Goal: Transaction & Acquisition: Purchase product/service

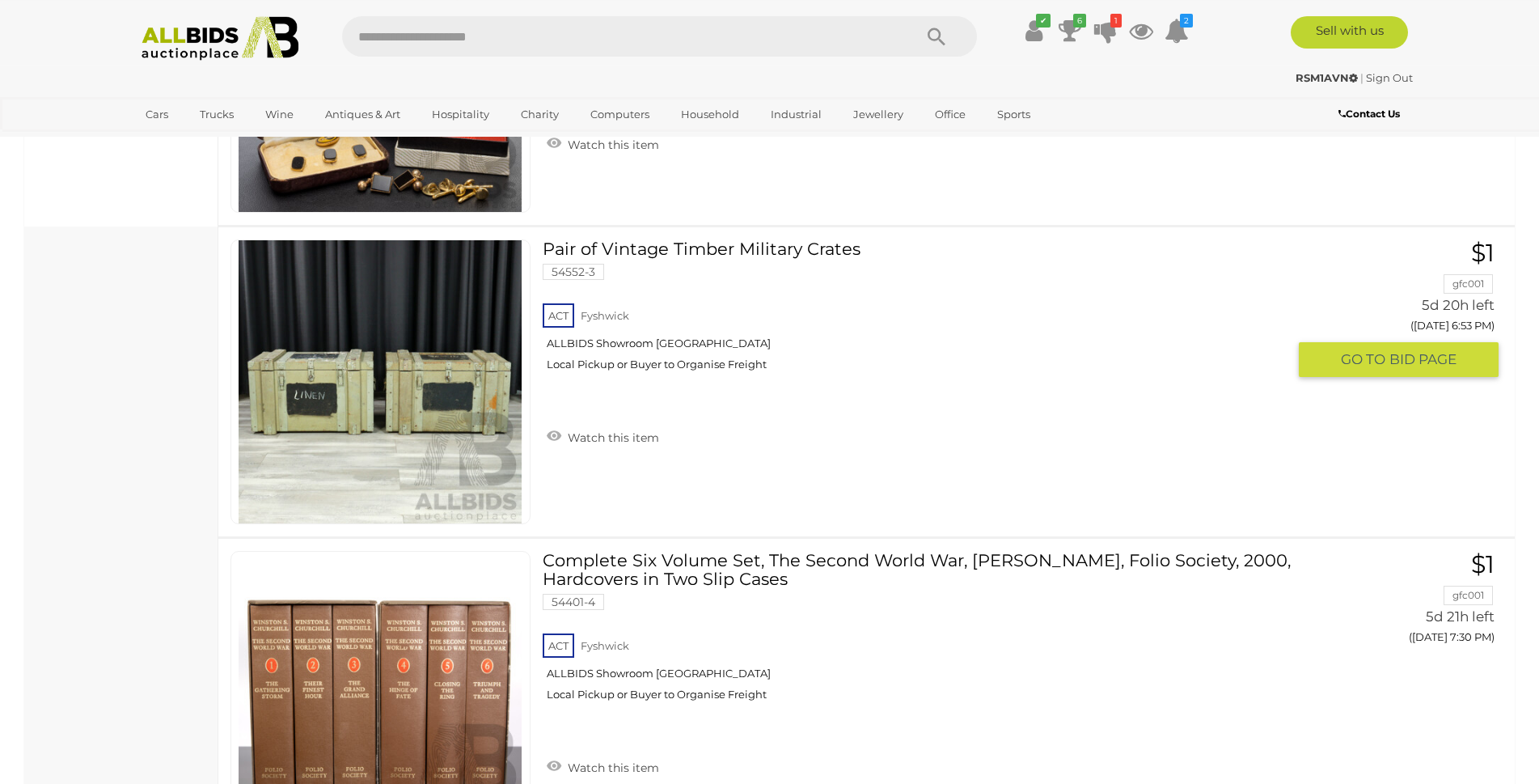
scroll to position [1320, 0]
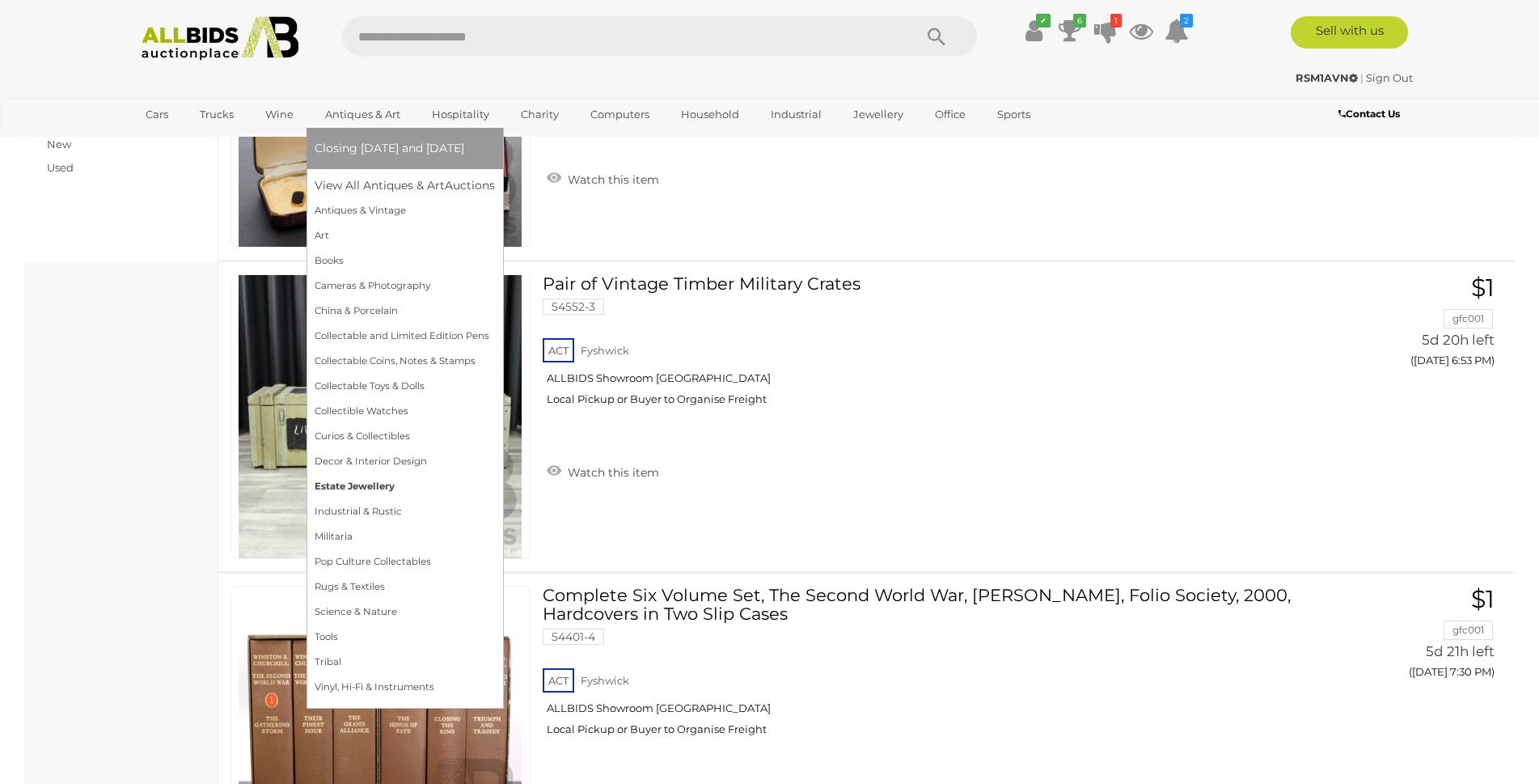
click at [359, 483] on link "Estate Jewellery" at bounding box center [405, 486] width 180 height 25
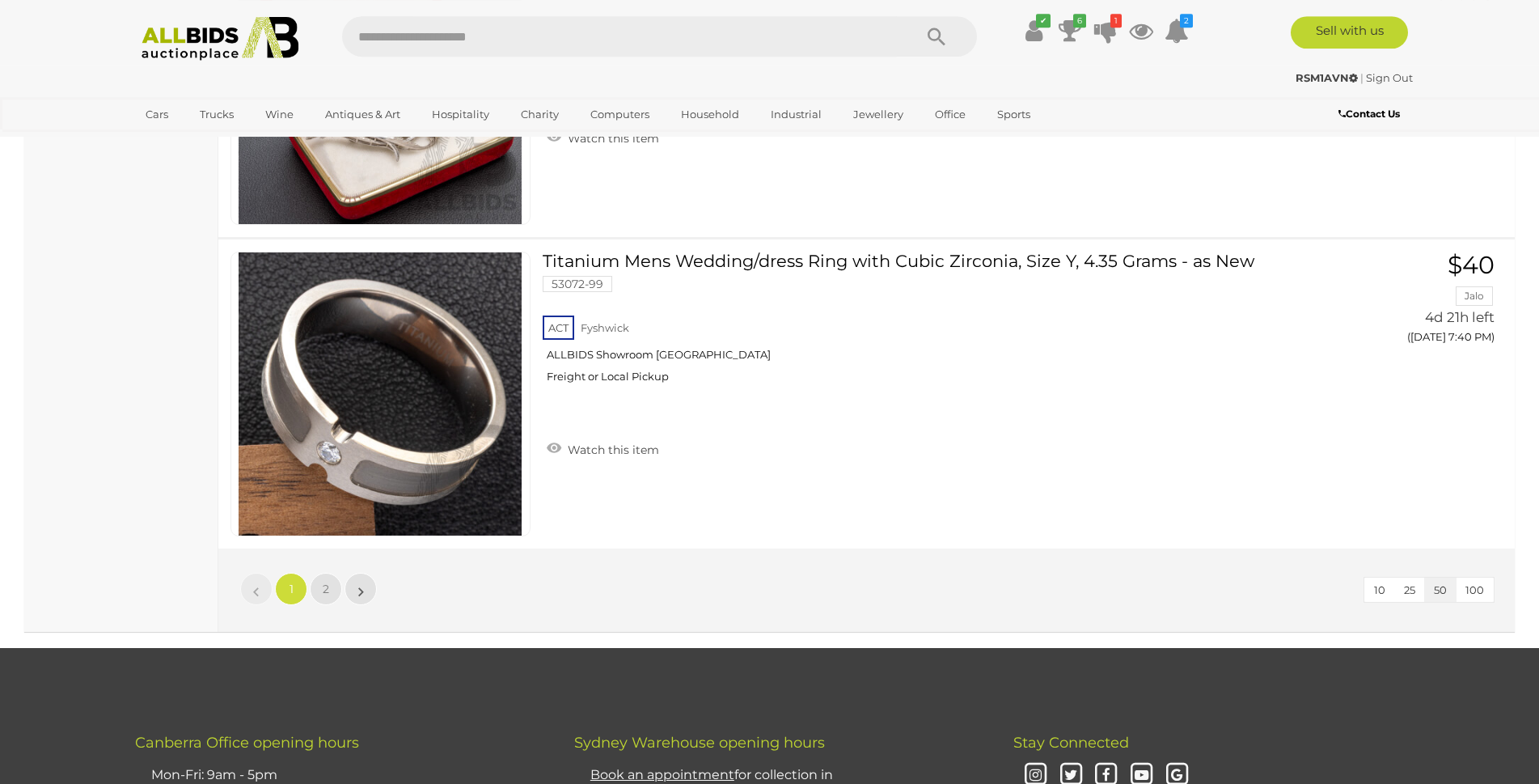
scroll to position [15343, 0]
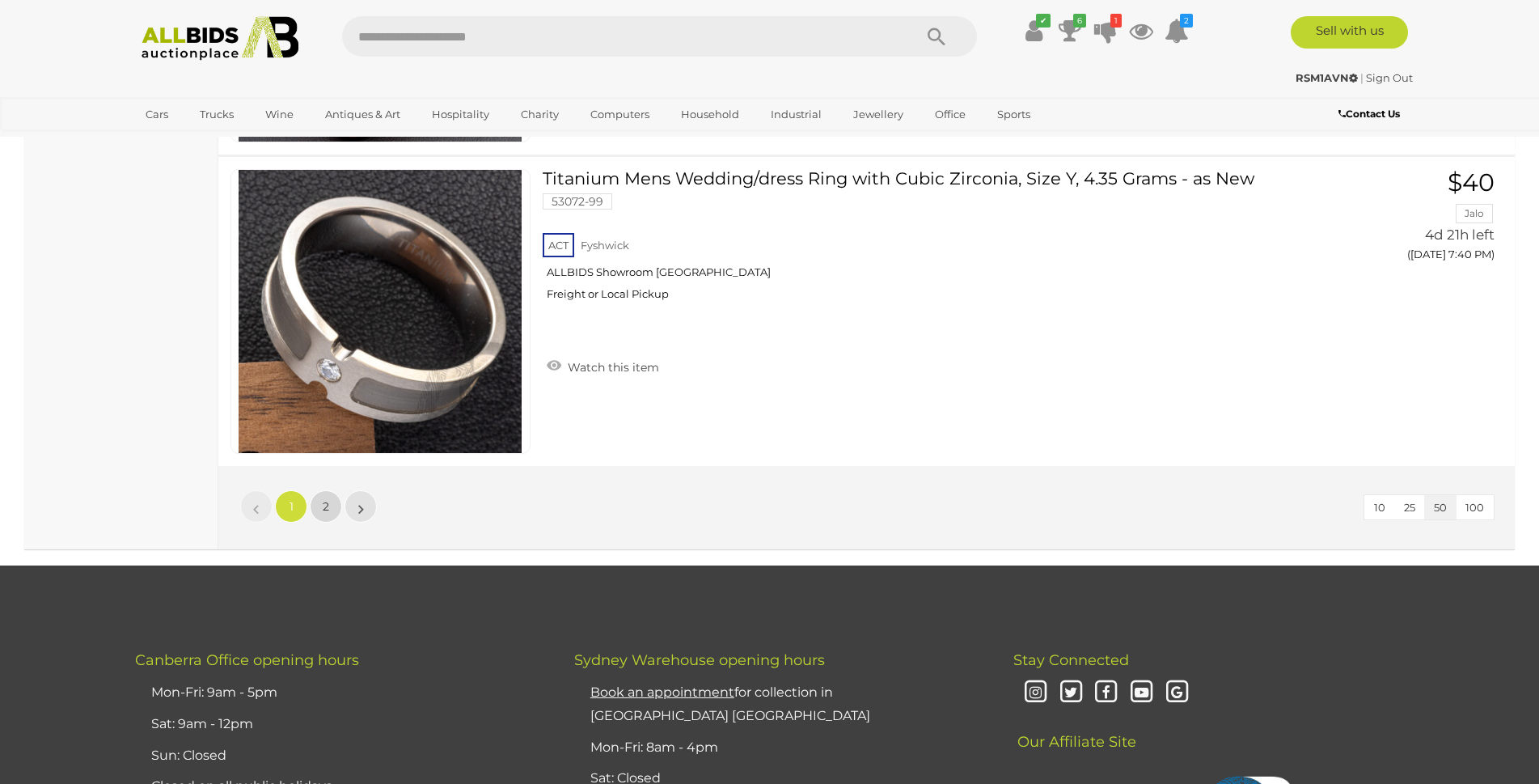
click at [322, 499] on link "2" at bounding box center [326, 506] width 32 height 32
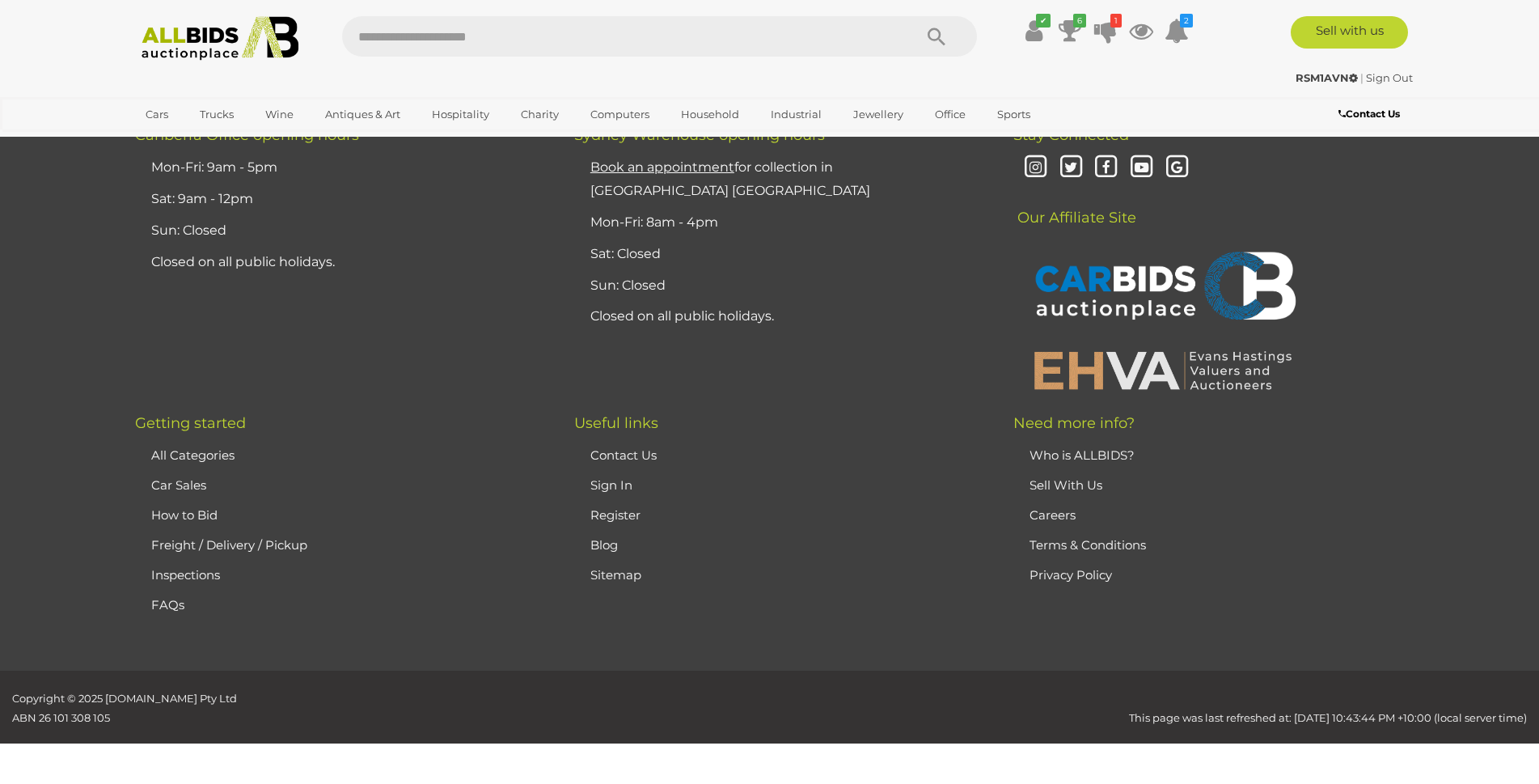
scroll to position [79, 0]
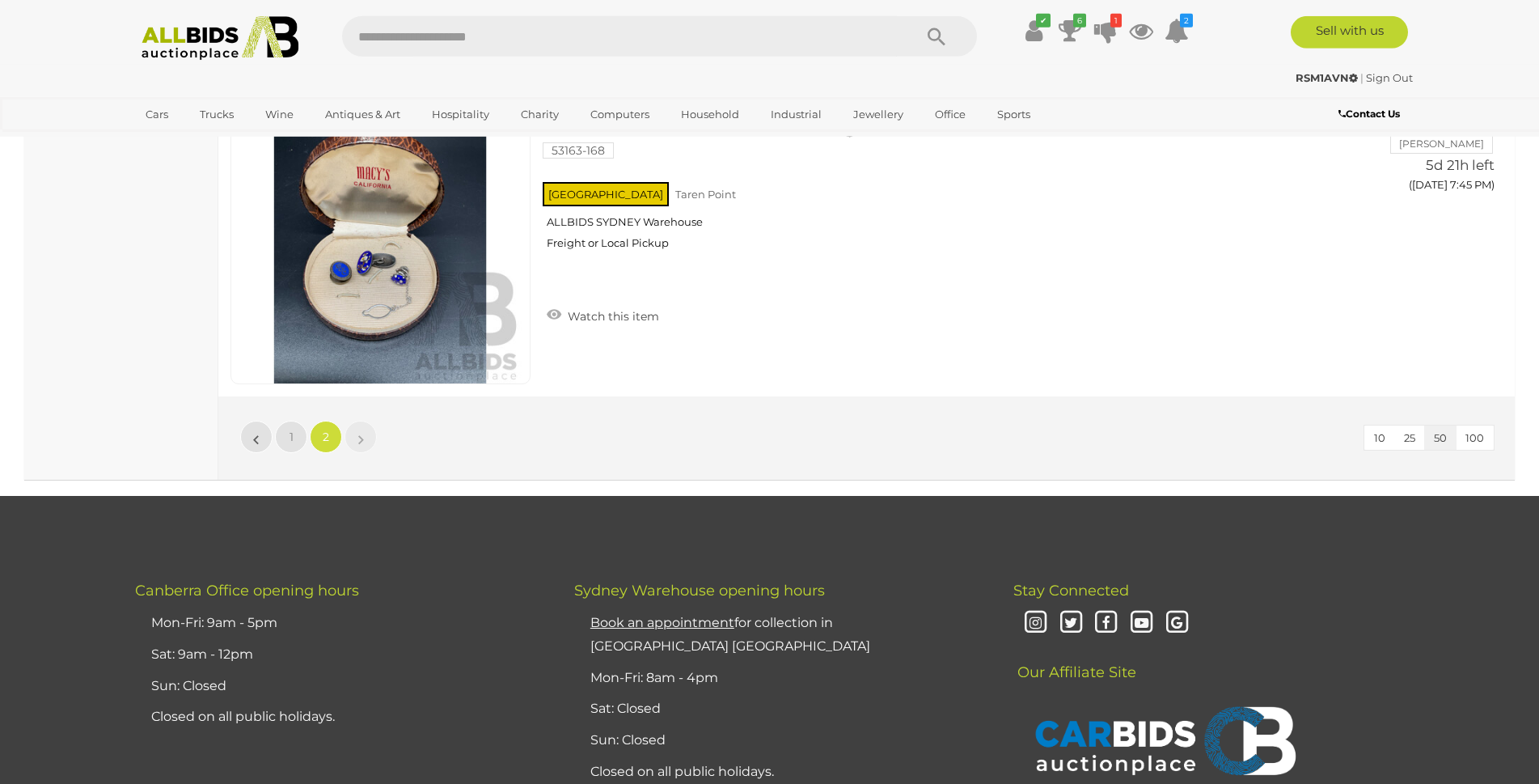
scroll to position [4367, 0]
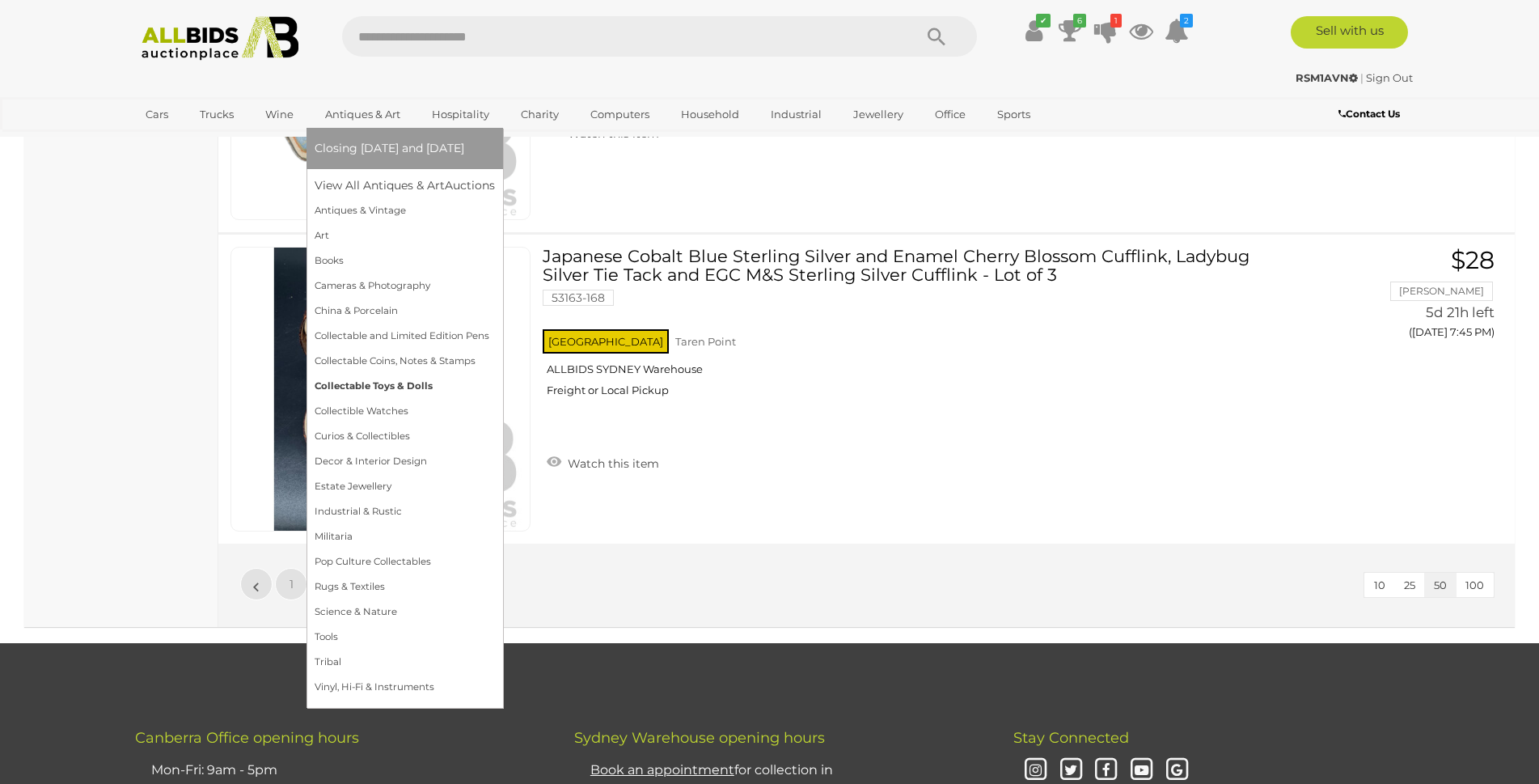
click at [387, 383] on link "Collectable Toys & Dolls" at bounding box center [405, 386] width 180 height 25
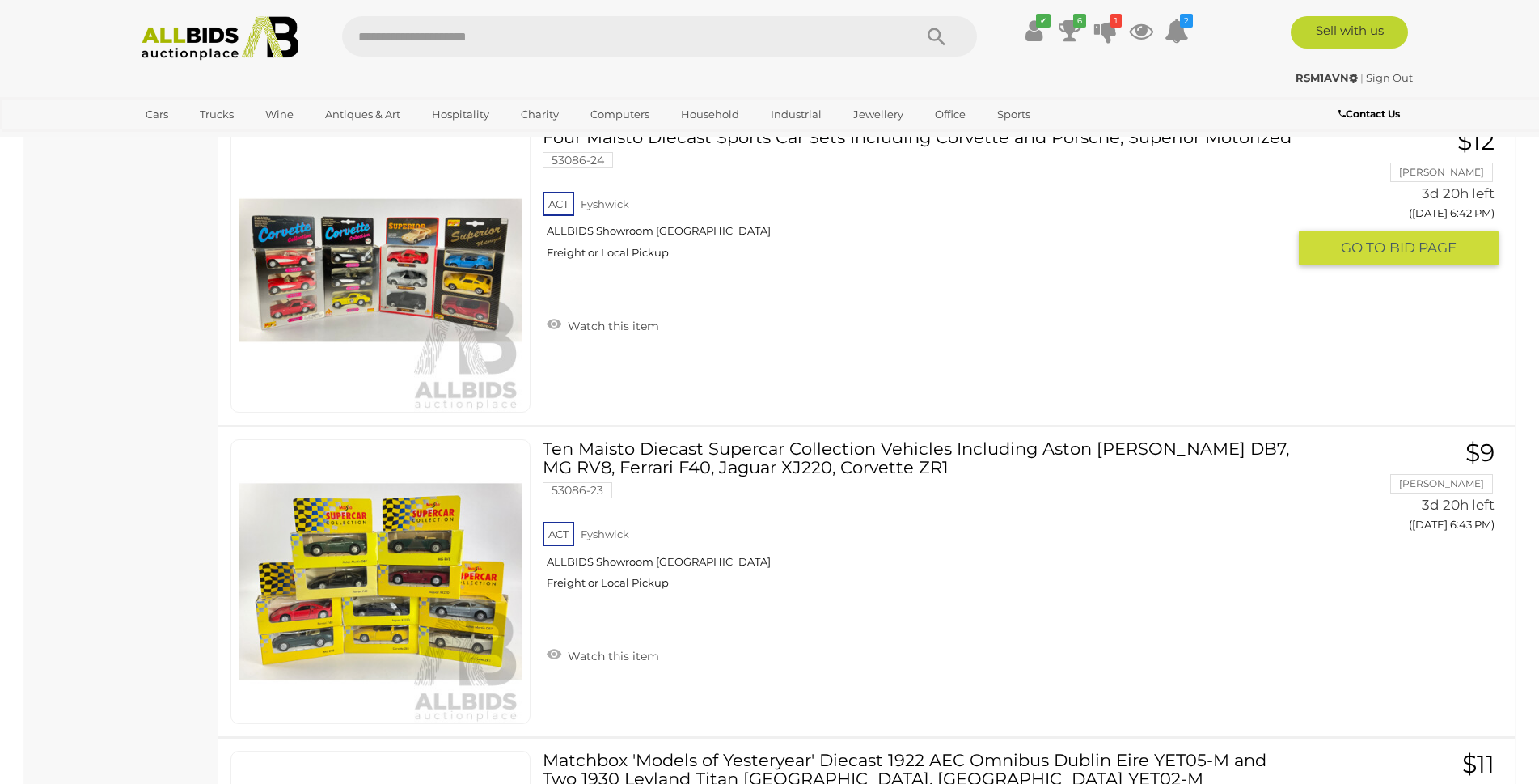
scroll to position [5774, 0]
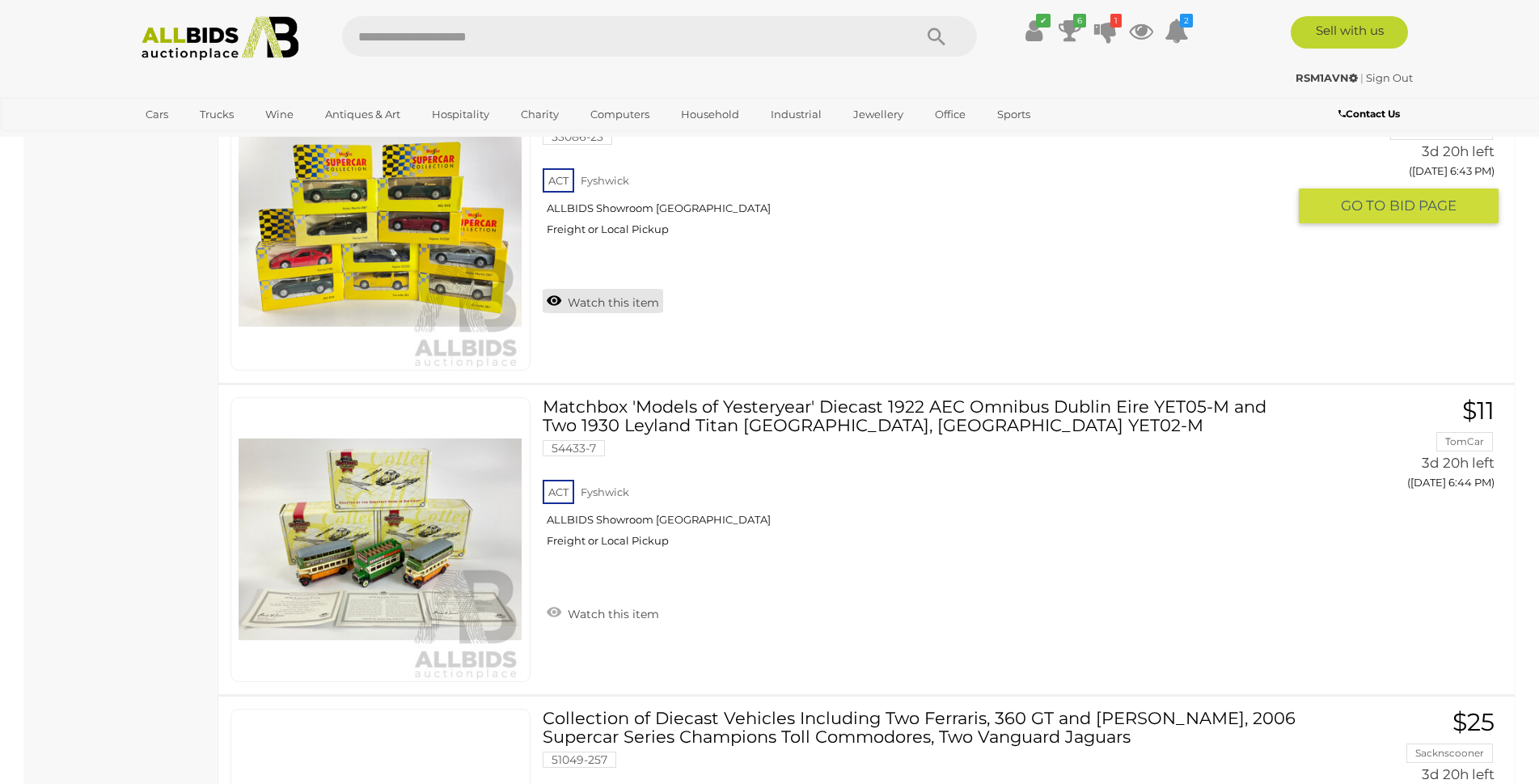
click at [586, 304] on link "Watch this item" at bounding box center [602, 301] width 120 height 25
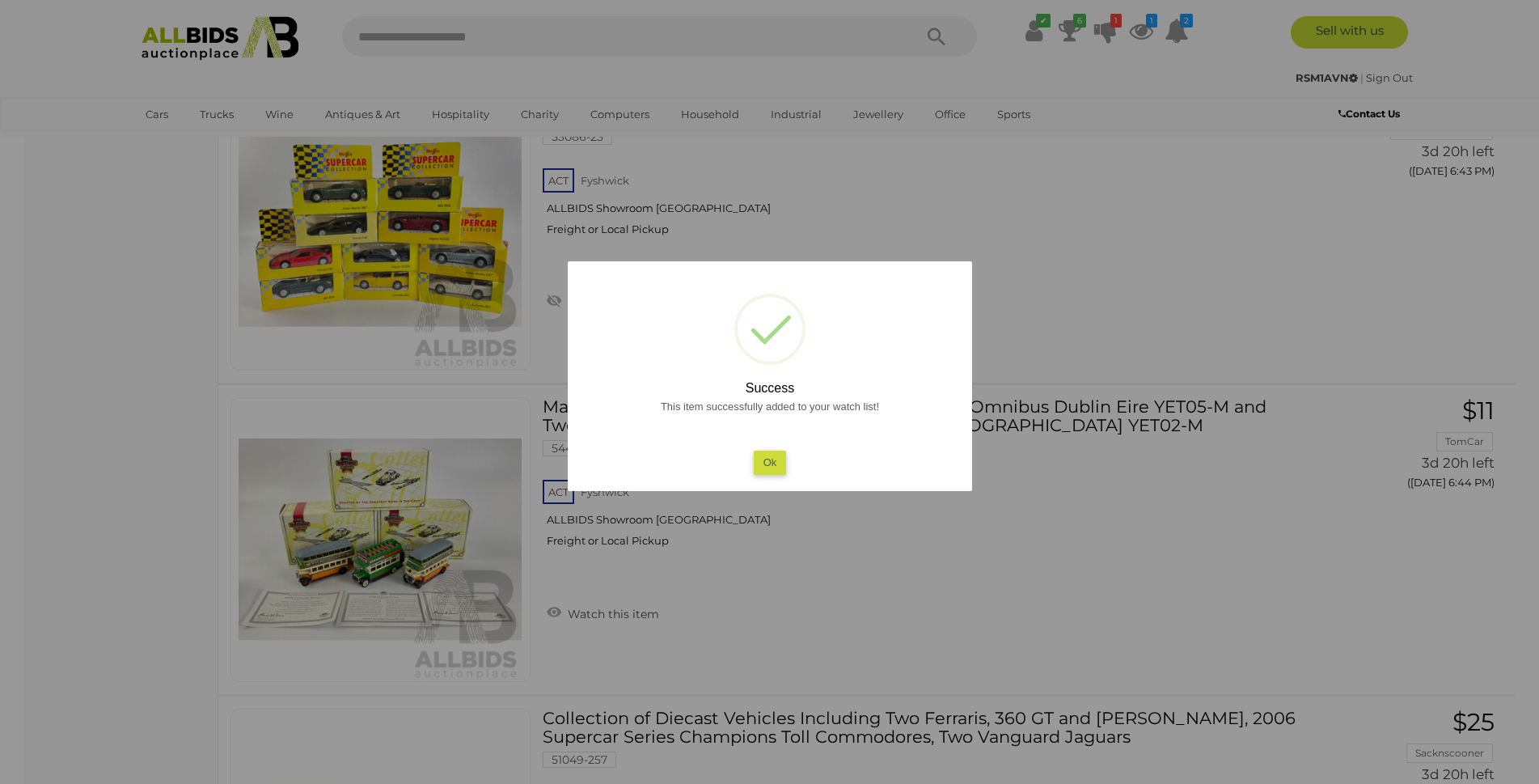
click at [776, 460] on button "Ok" at bounding box center [769, 462] width 33 height 24
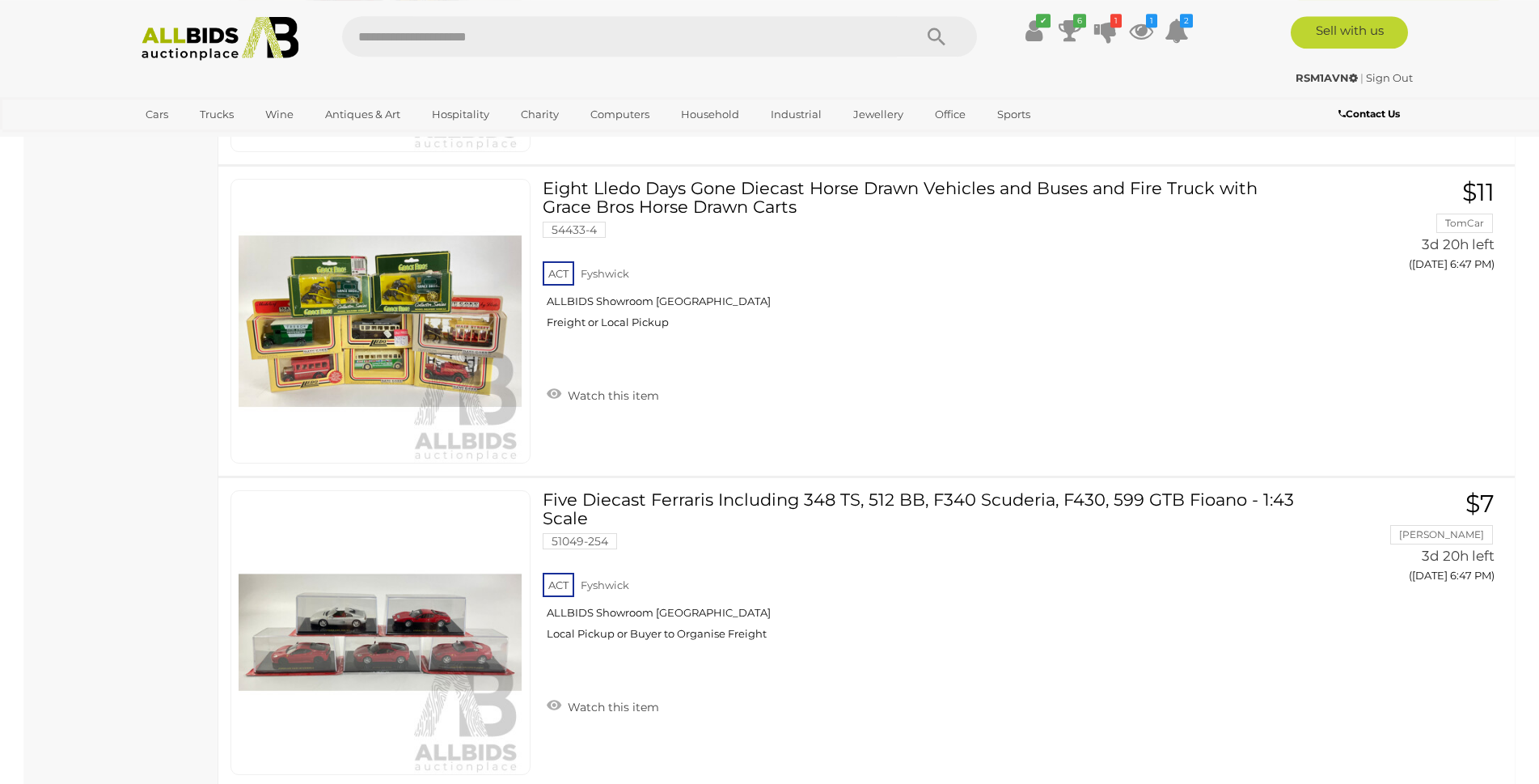
scroll to position [7671, 0]
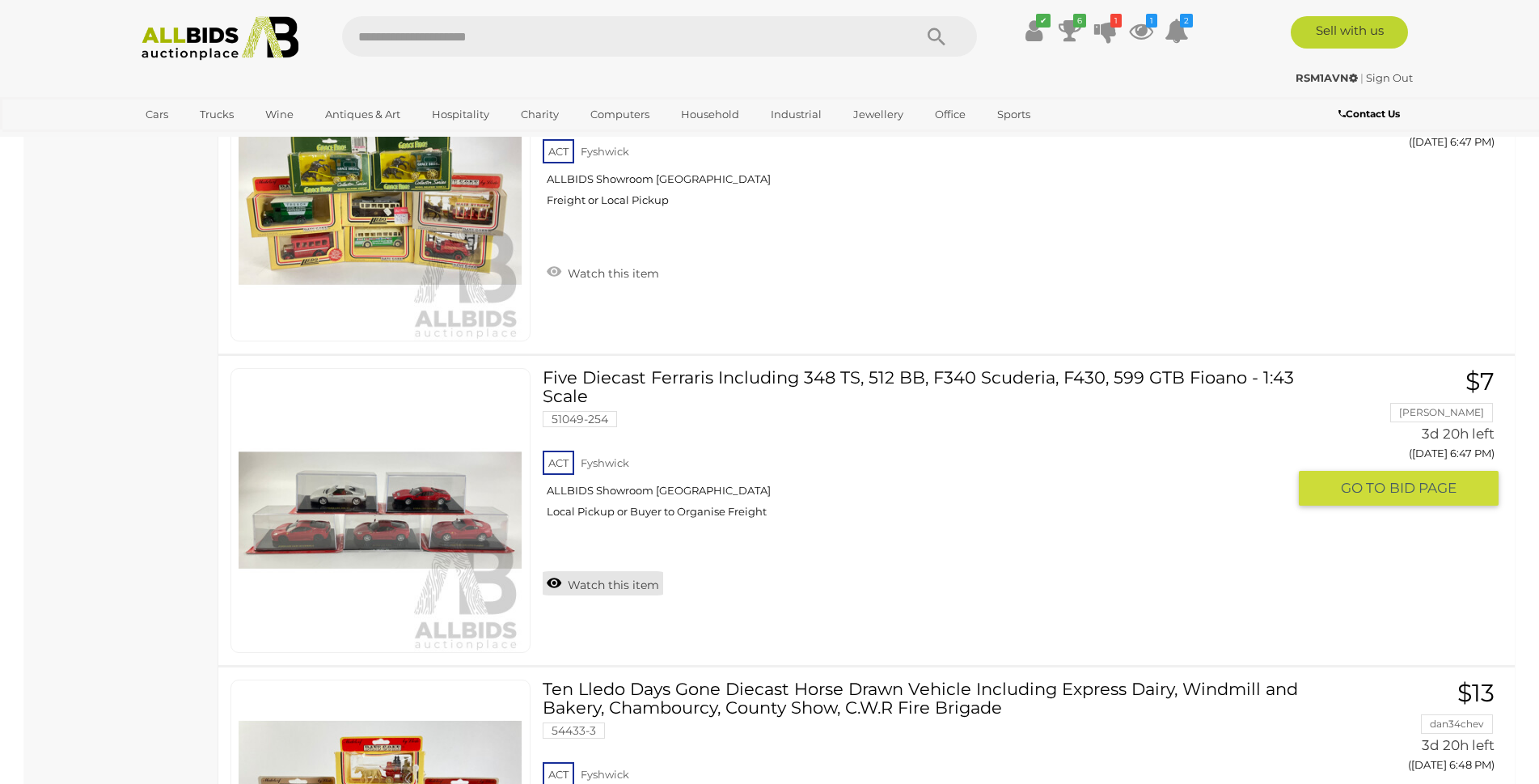
click at [617, 586] on link "Watch this item" at bounding box center [602, 583] width 120 height 25
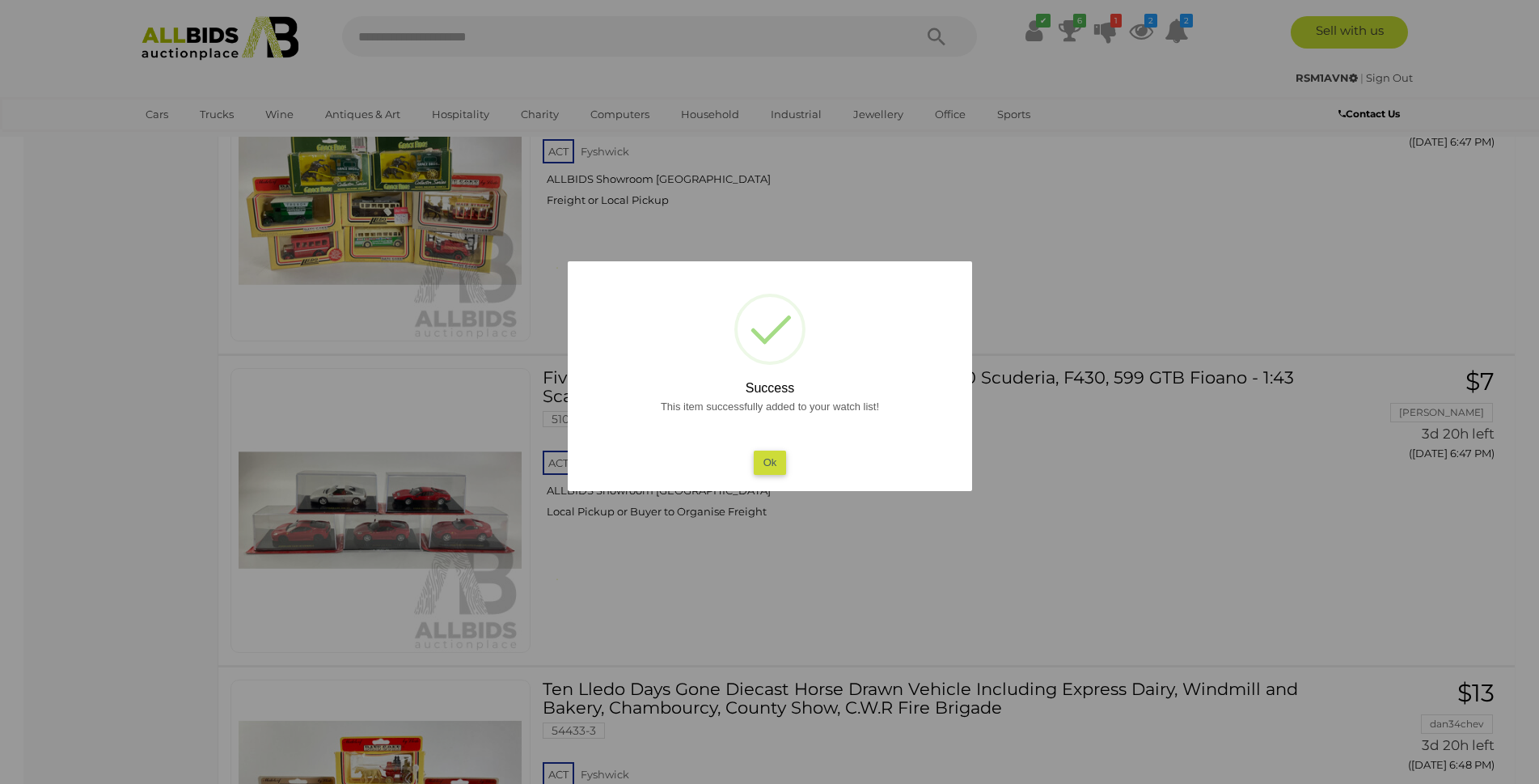
click at [770, 461] on button "Ok" at bounding box center [769, 462] width 33 height 24
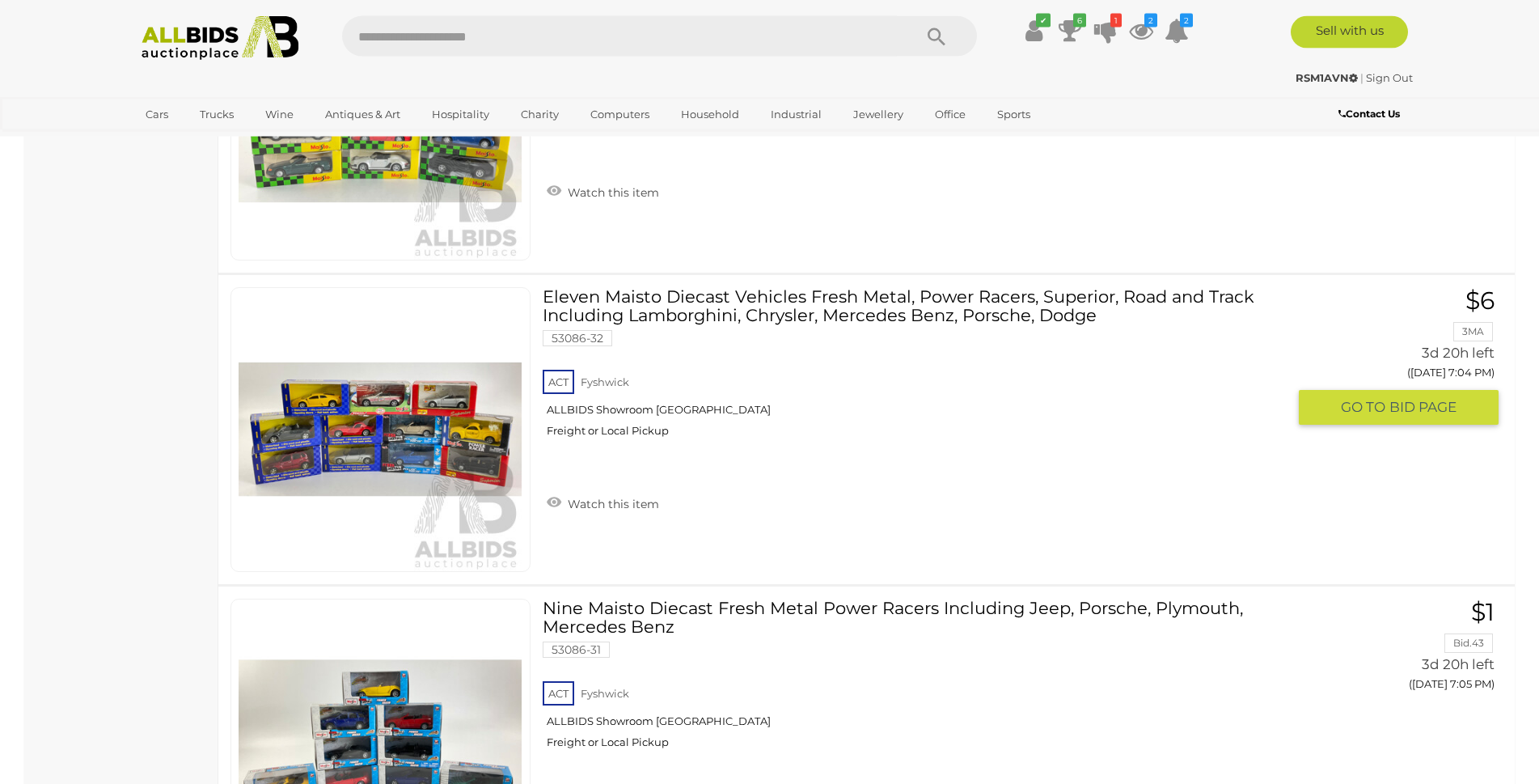
scroll to position [14270, 0]
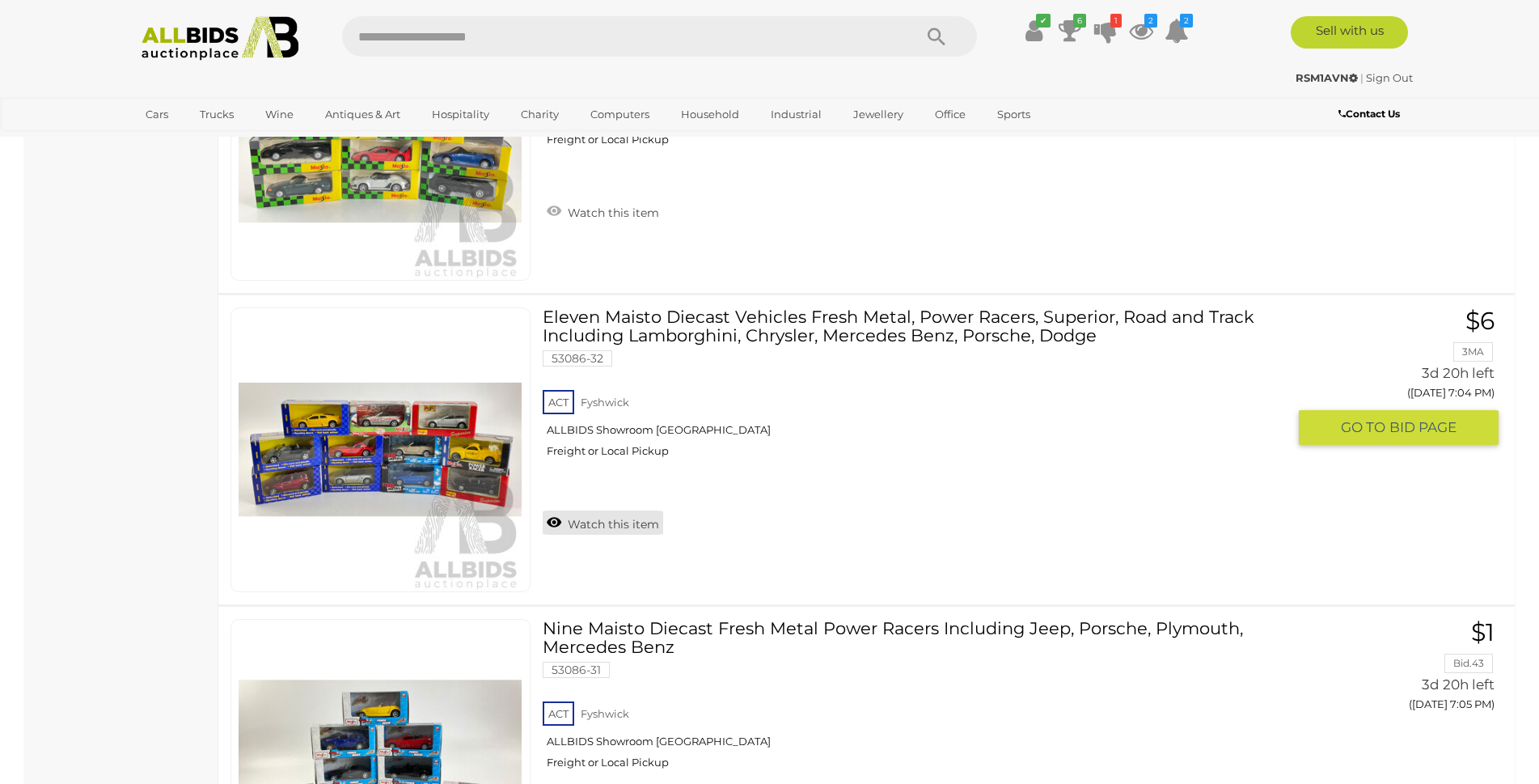
click at [554, 520] on link "Watch this item" at bounding box center [602, 522] width 120 height 25
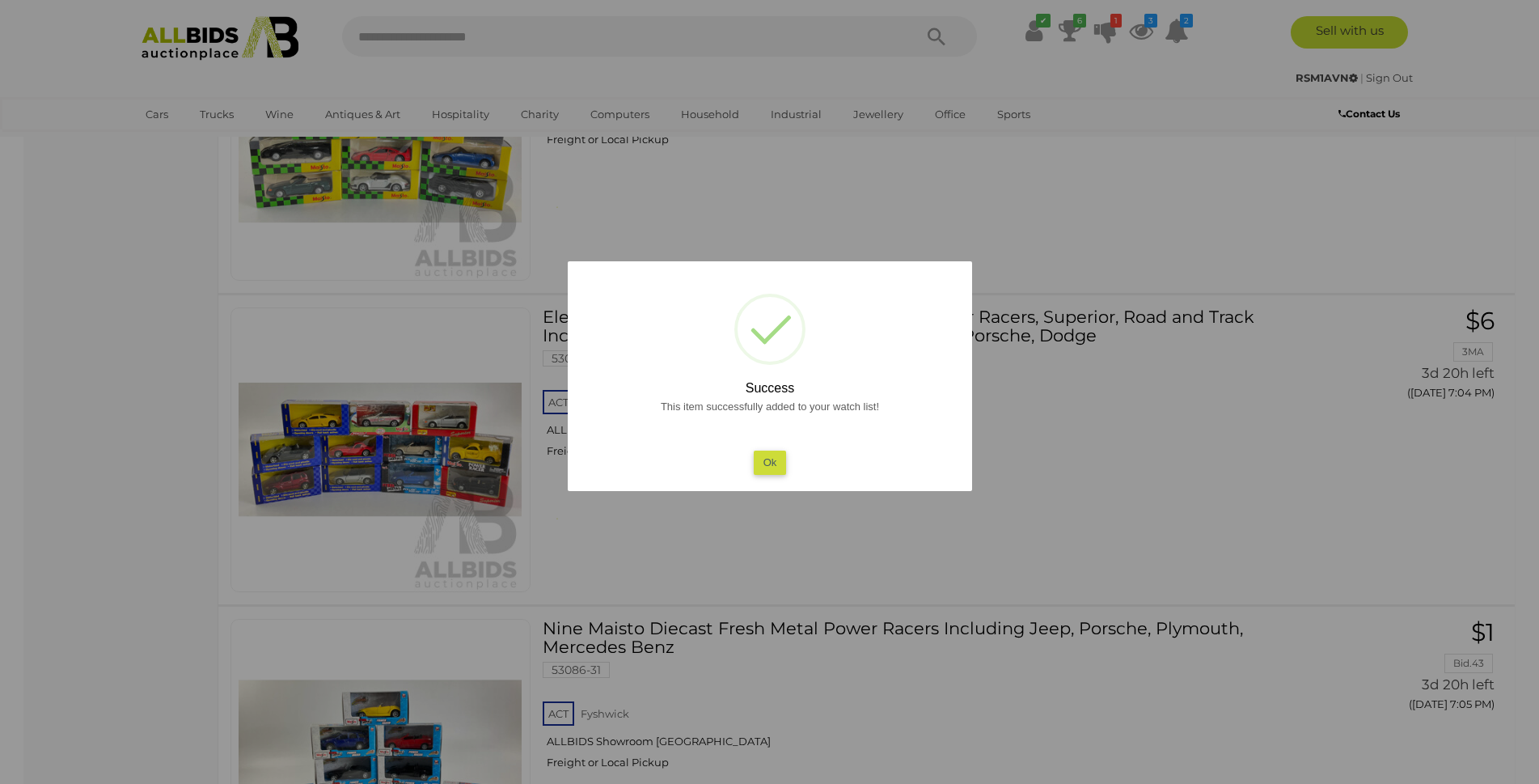
click at [769, 454] on button "Ok" at bounding box center [769, 462] width 33 height 24
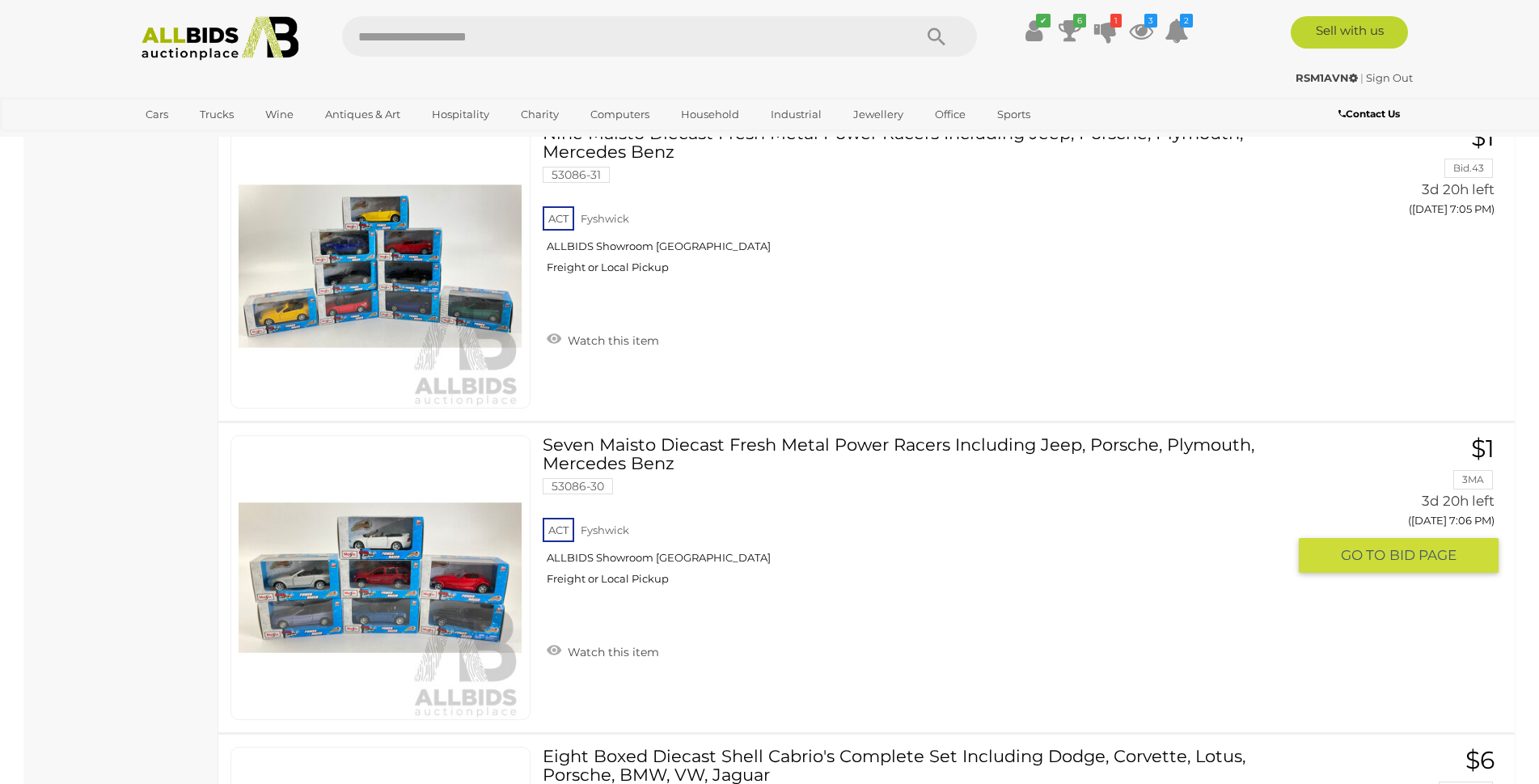
scroll to position [15261, 0]
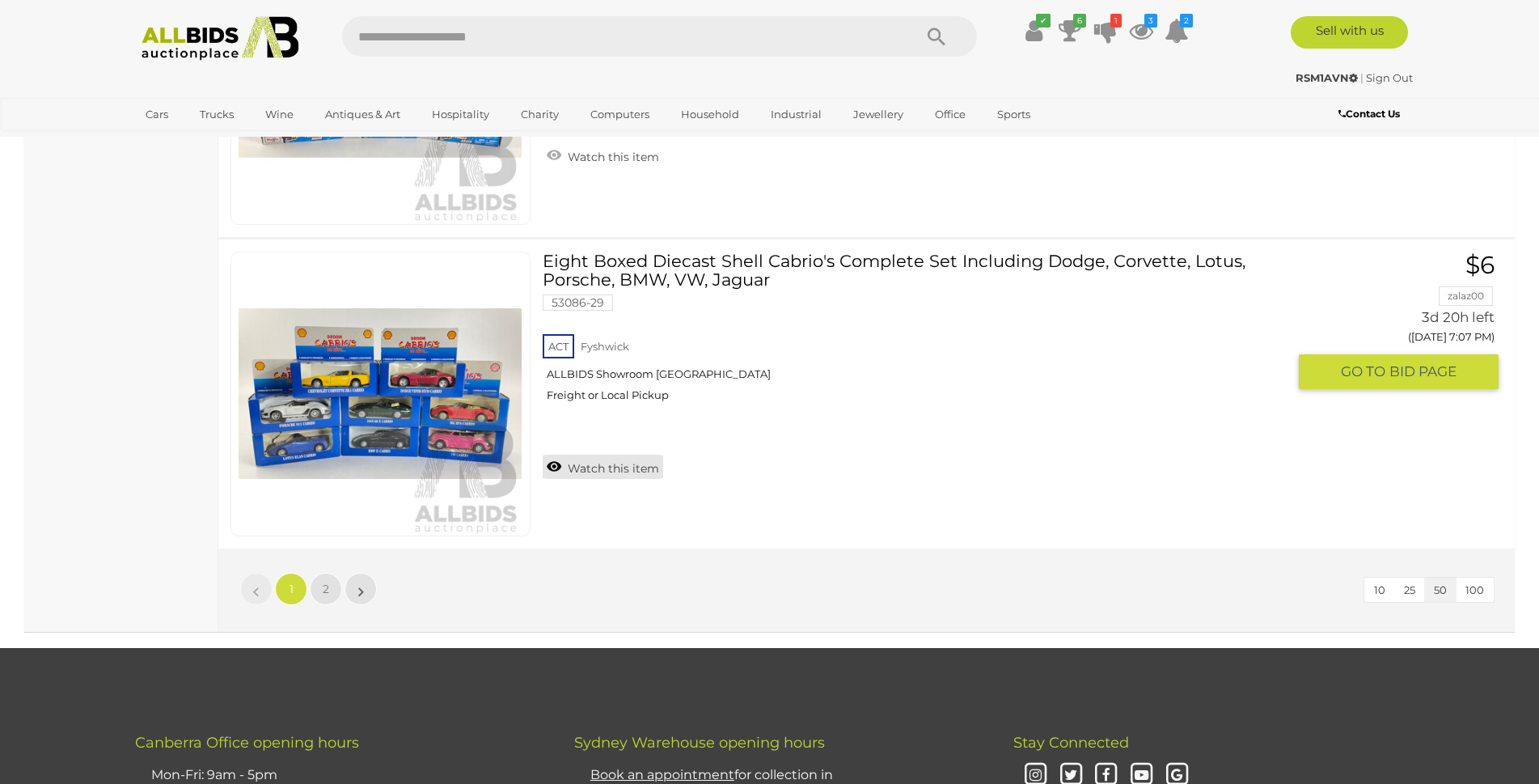
click at [555, 465] on link "Watch this item" at bounding box center [602, 466] width 120 height 25
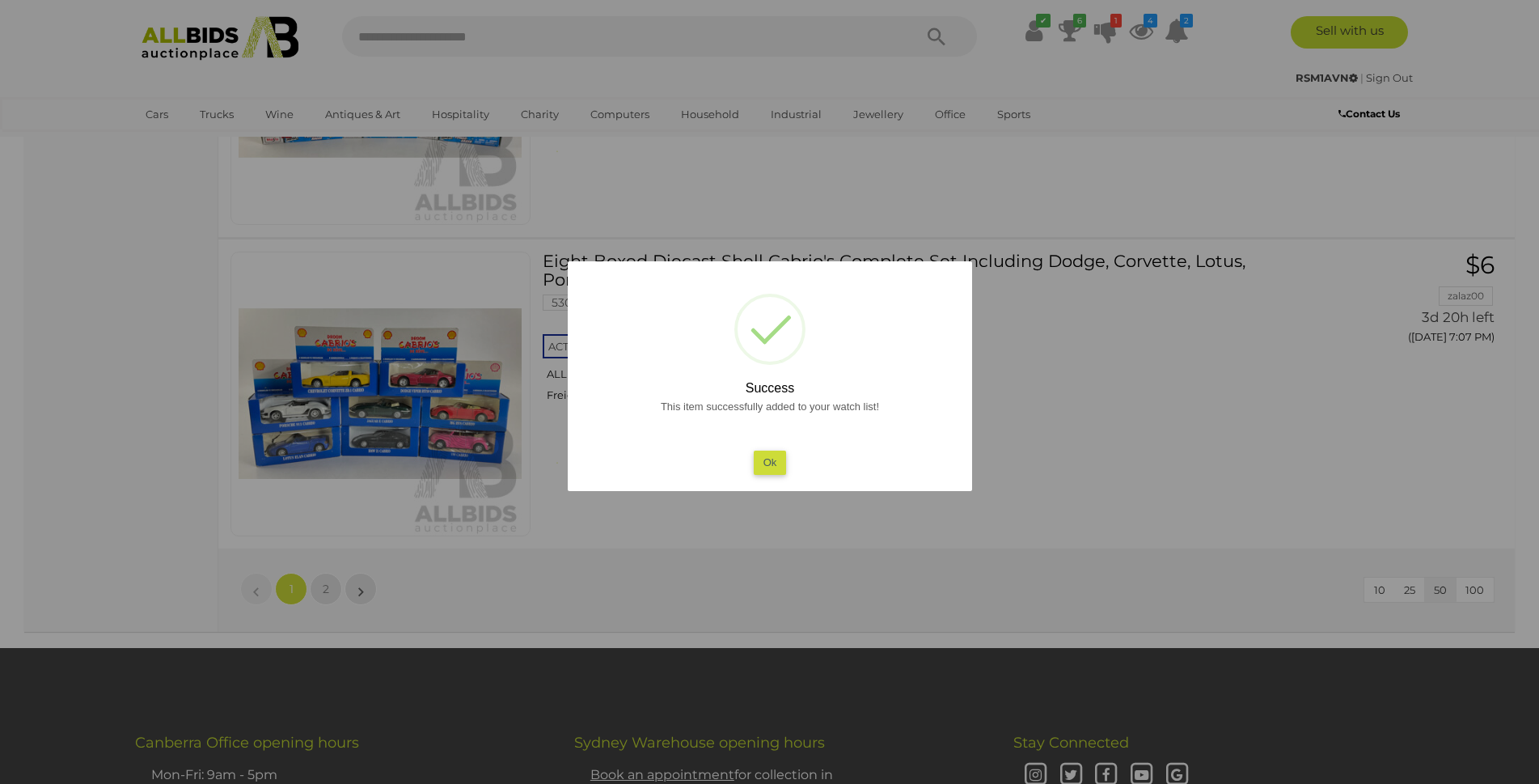
click at [327, 588] on div at bounding box center [769, 392] width 1539 height 784
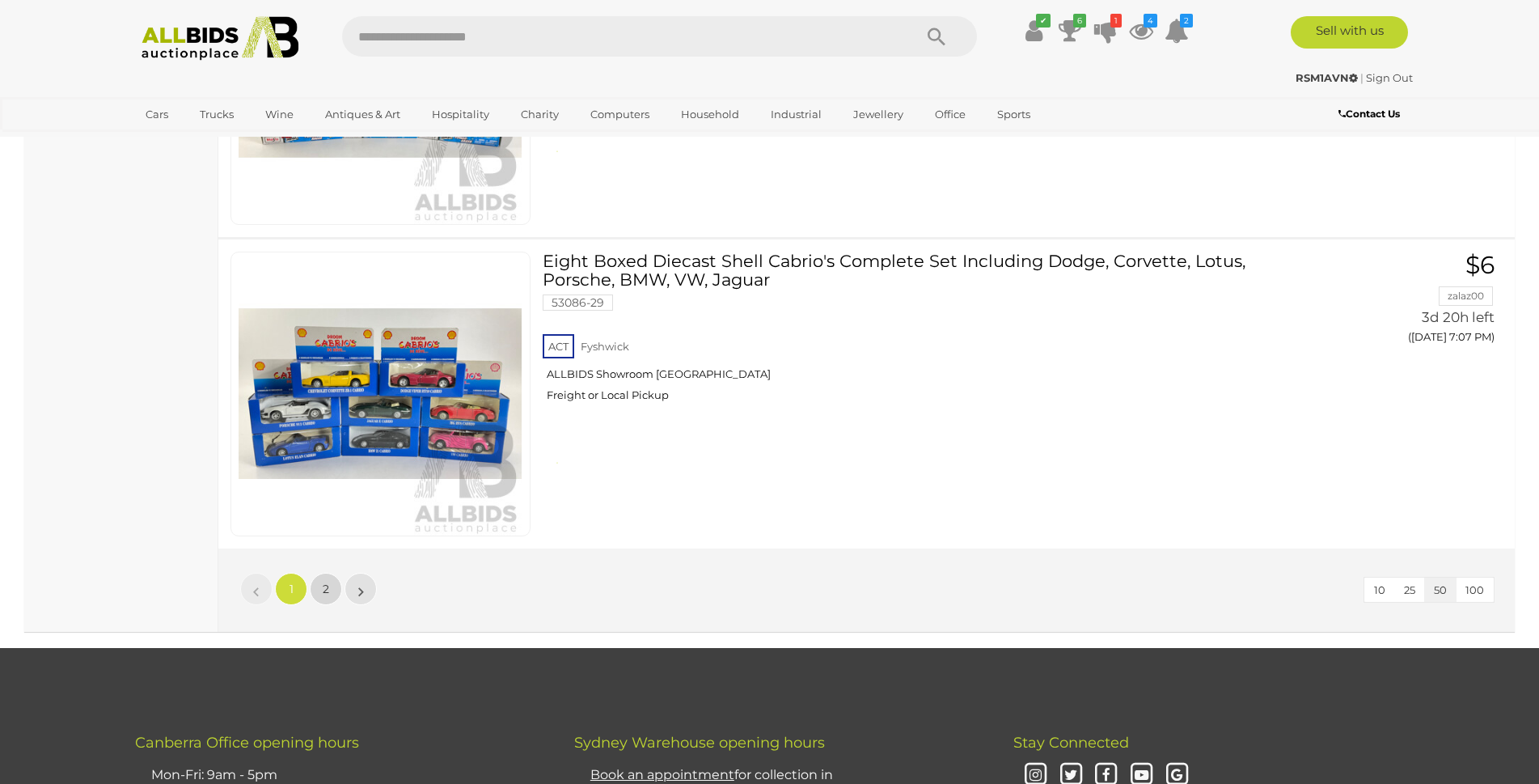
click at [327, 588] on span "2" at bounding box center [325, 588] width 7 height 14
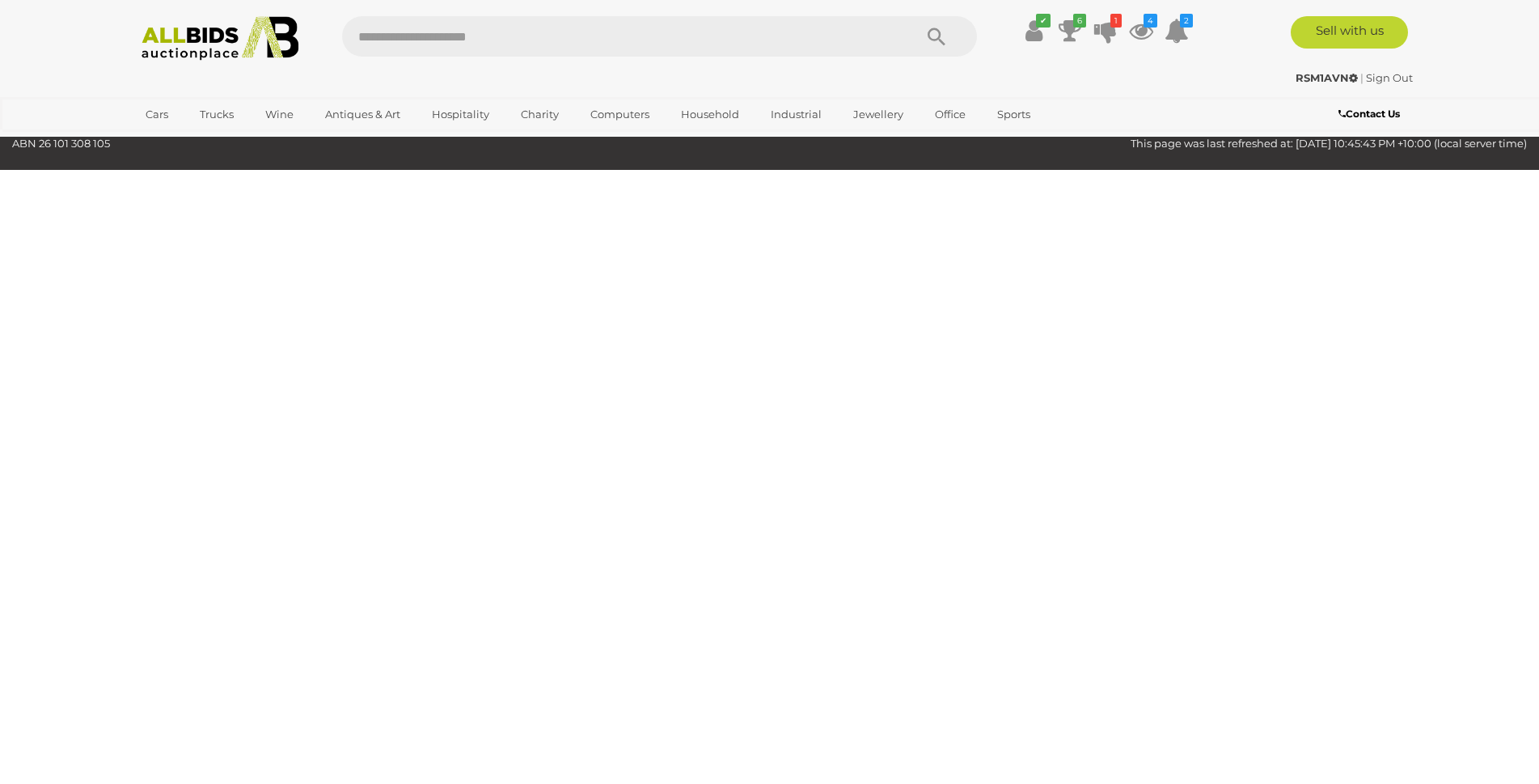
scroll to position [79, 0]
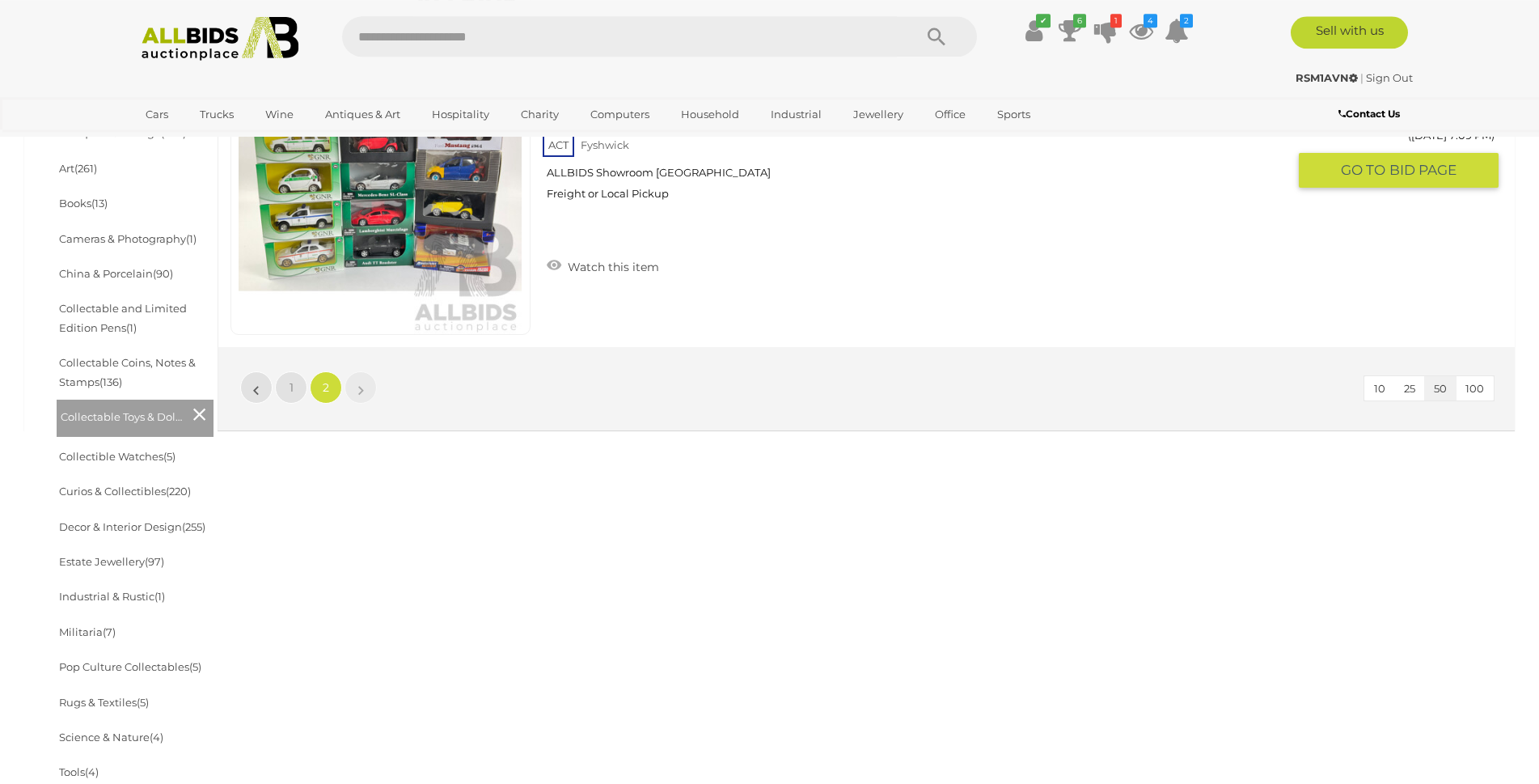
scroll to position [574, 0]
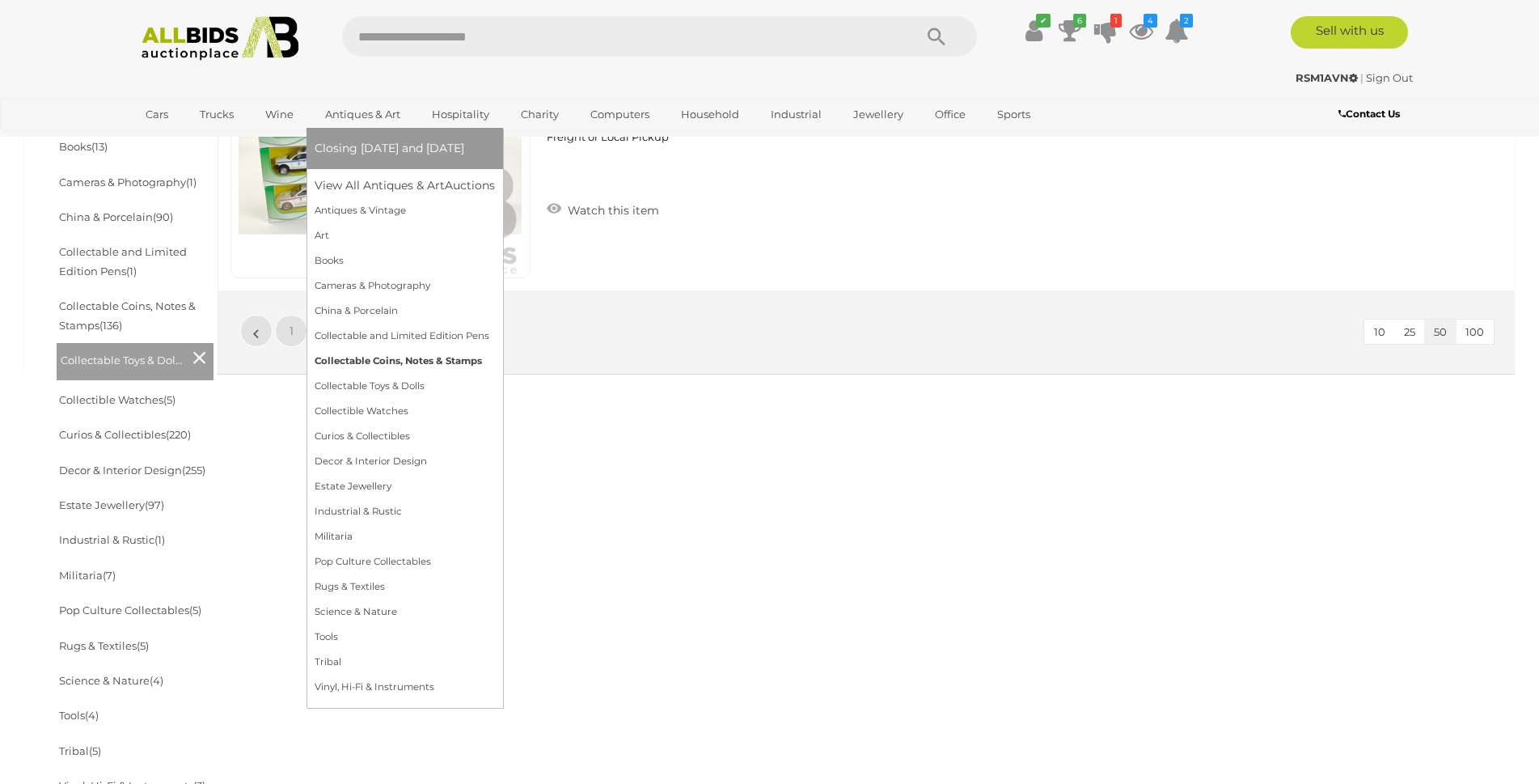
click at [380, 358] on link "Collectable Coins, Notes & Stamps" at bounding box center [405, 361] width 180 height 25
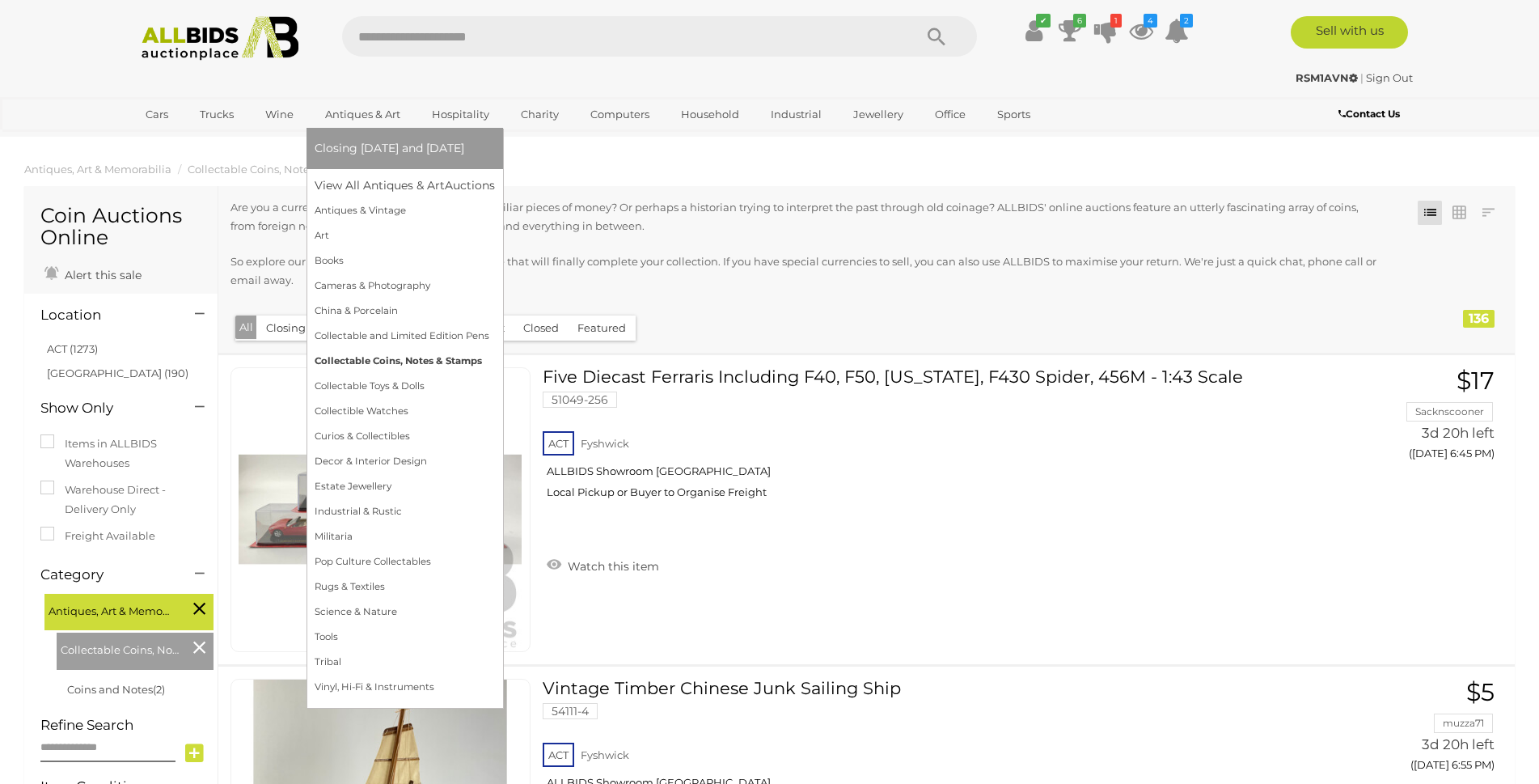
click at [388, 360] on link "Collectable Coins, Notes & Stamps" at bounding box center [405, 361] width 180 height 25
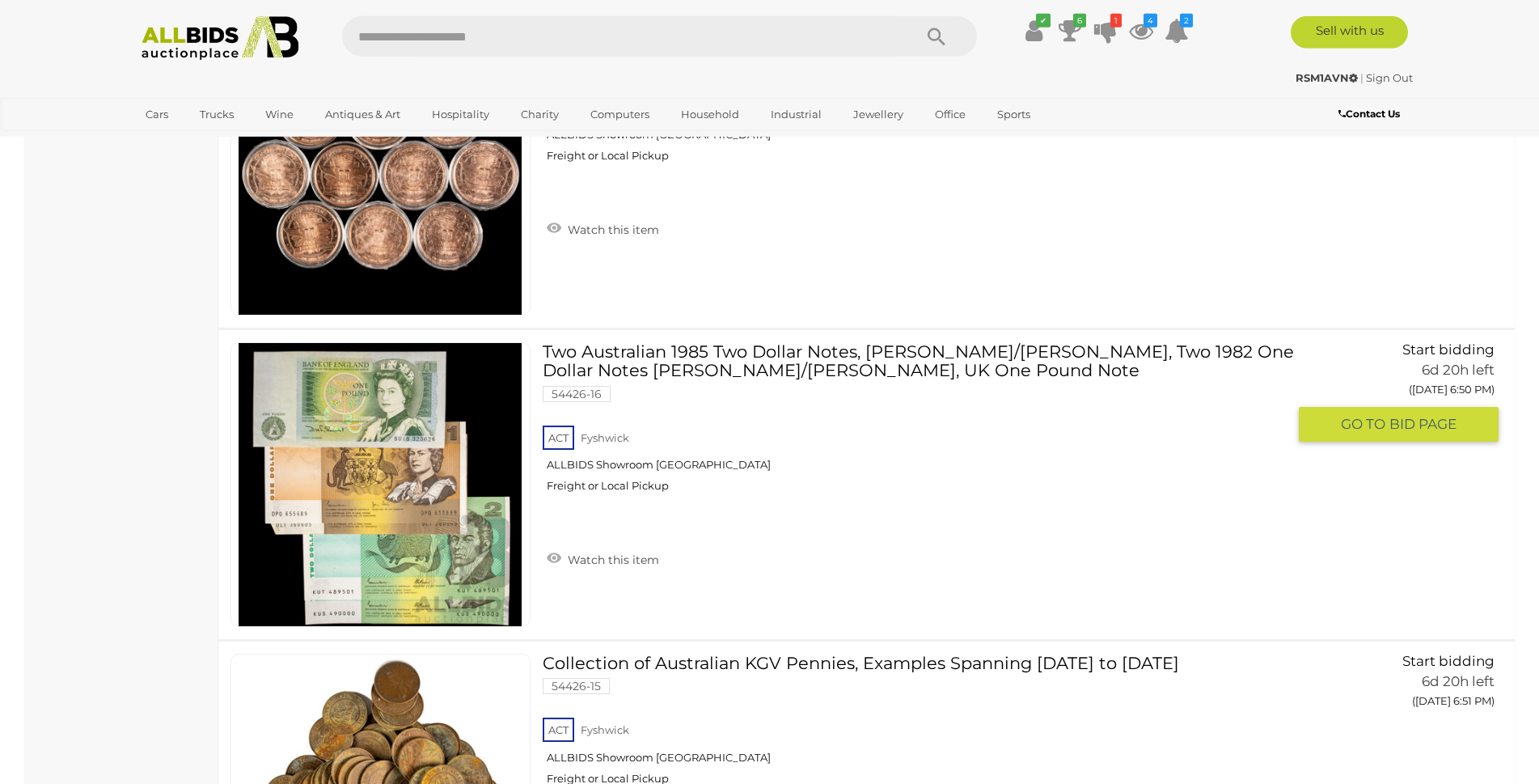
scroll to position [6434, 0]
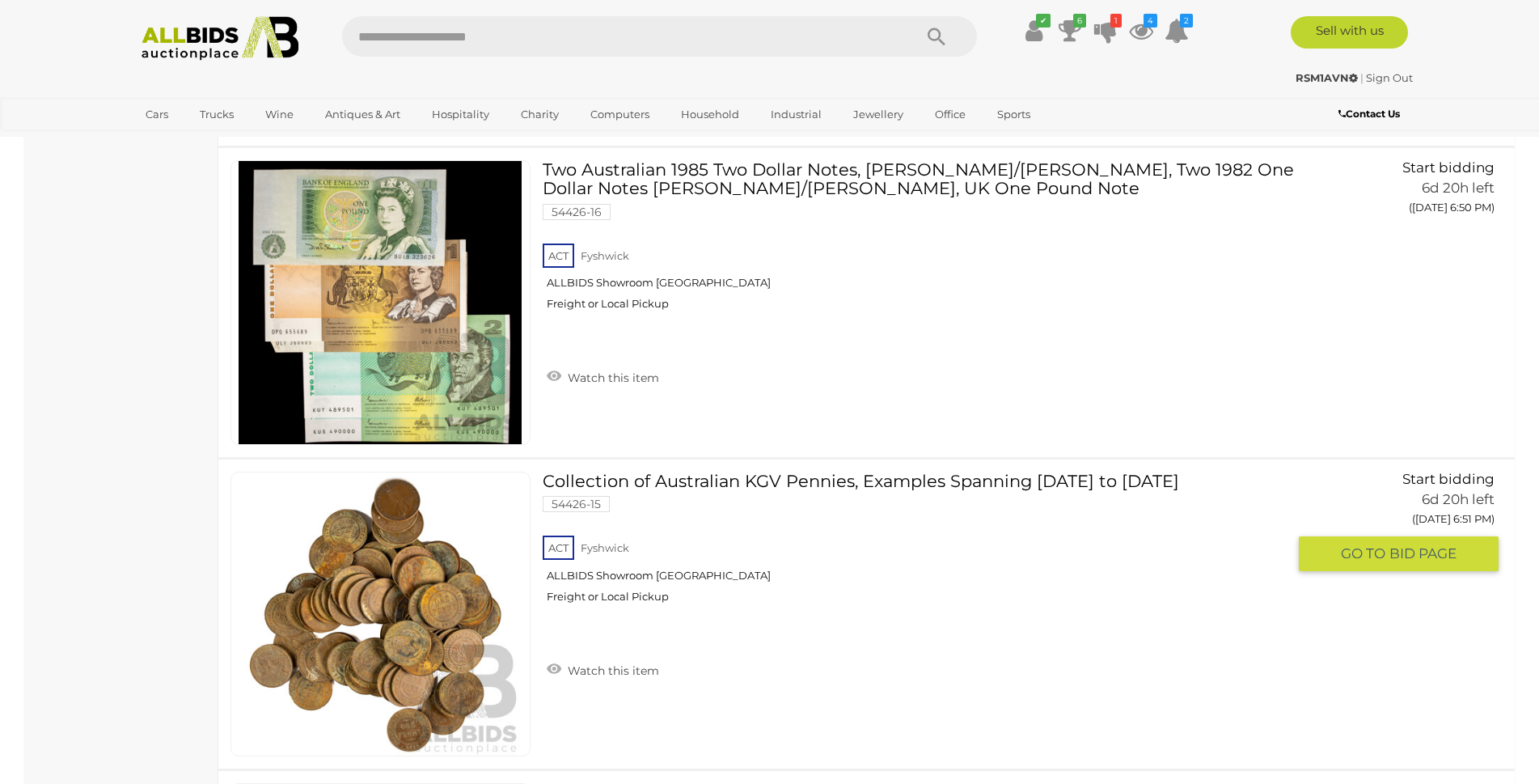
click at [724, 483] on link "Collection of Australian KGV Pennies, Examples Spanning 1912 to 1936 54426-15 A…" at bounding box center [921, 543] width 732 height 144
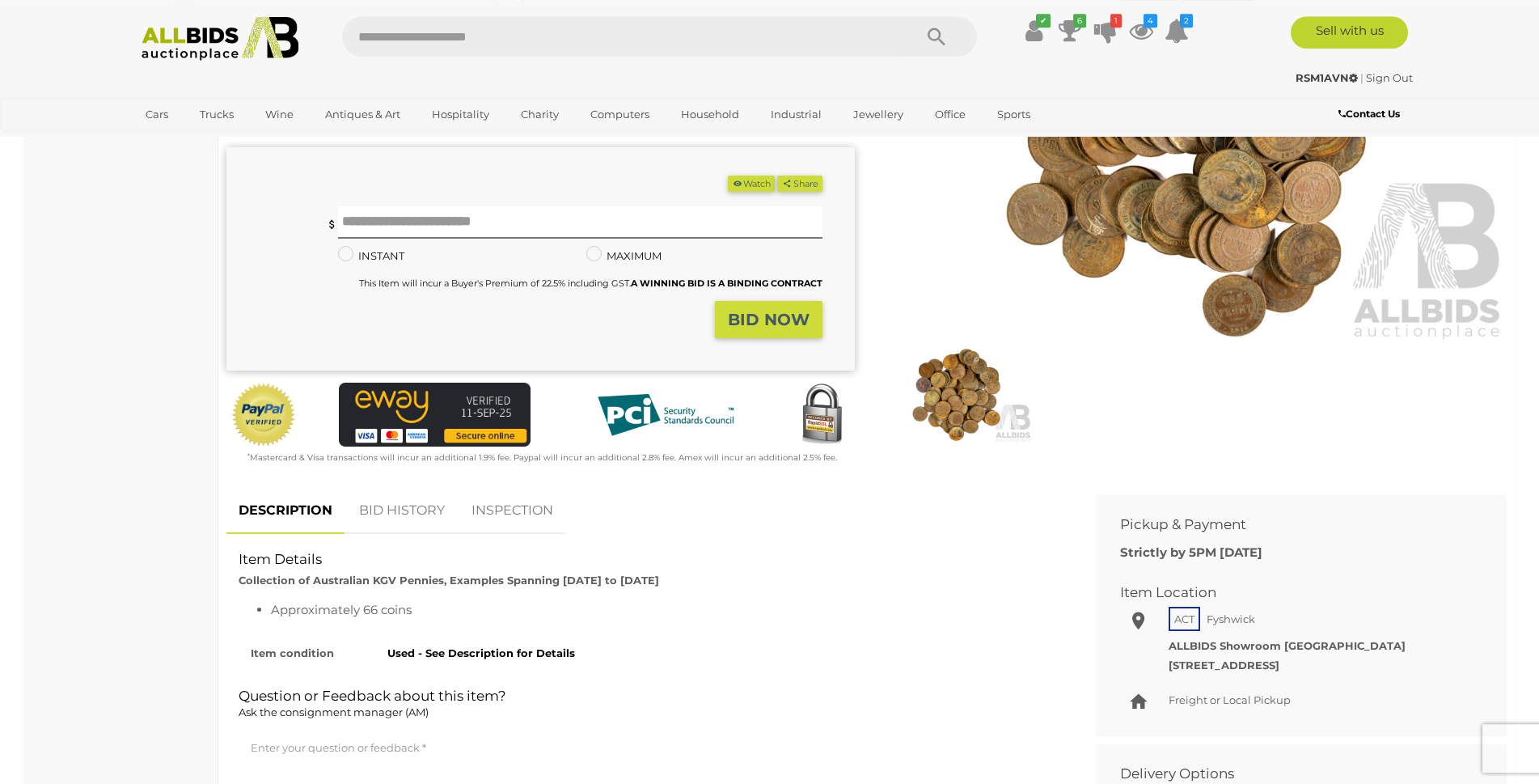
scroll to position [82, 0]
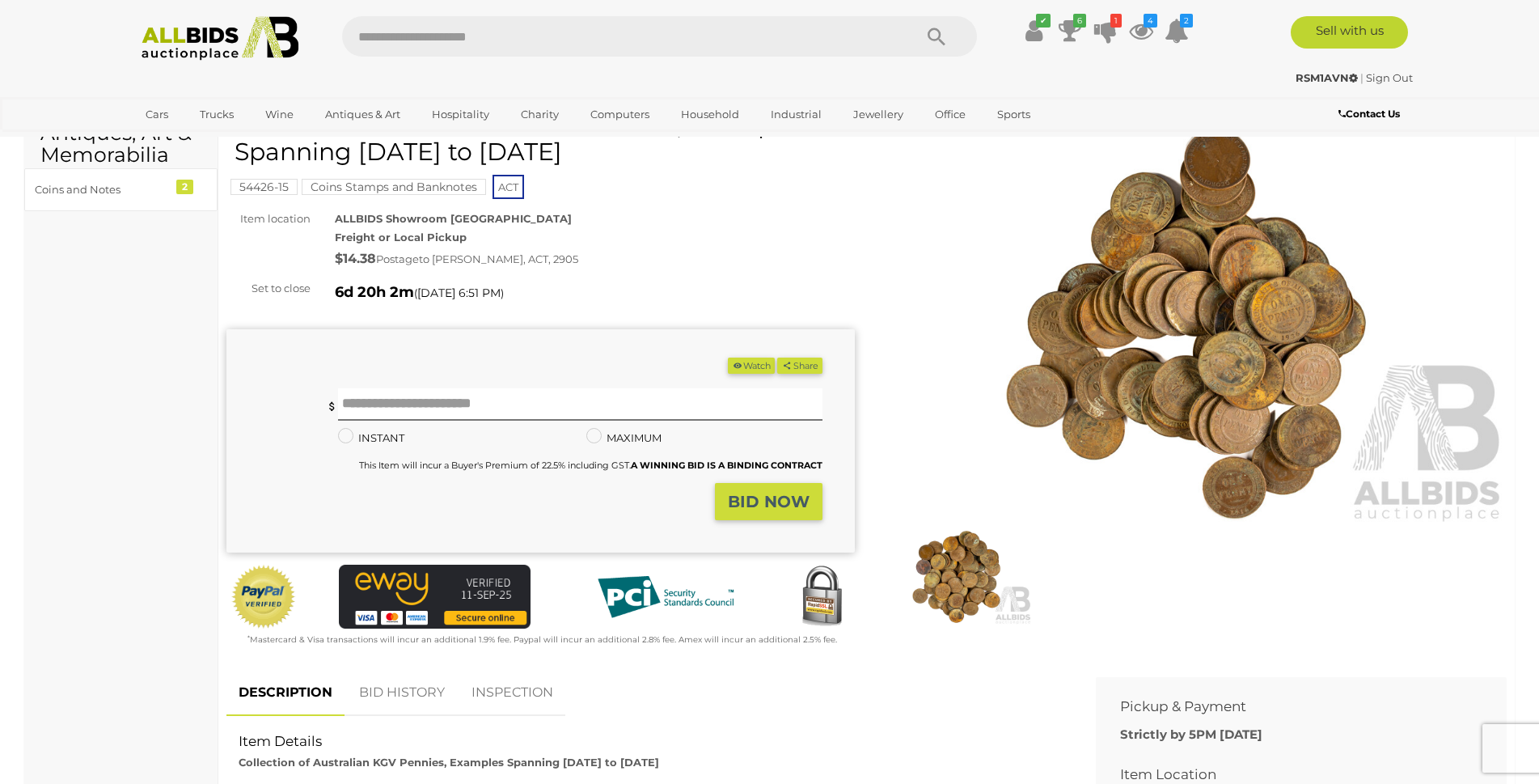
click at [1108, 361] on img at bounding box center [1193, 321] width 629 height 405
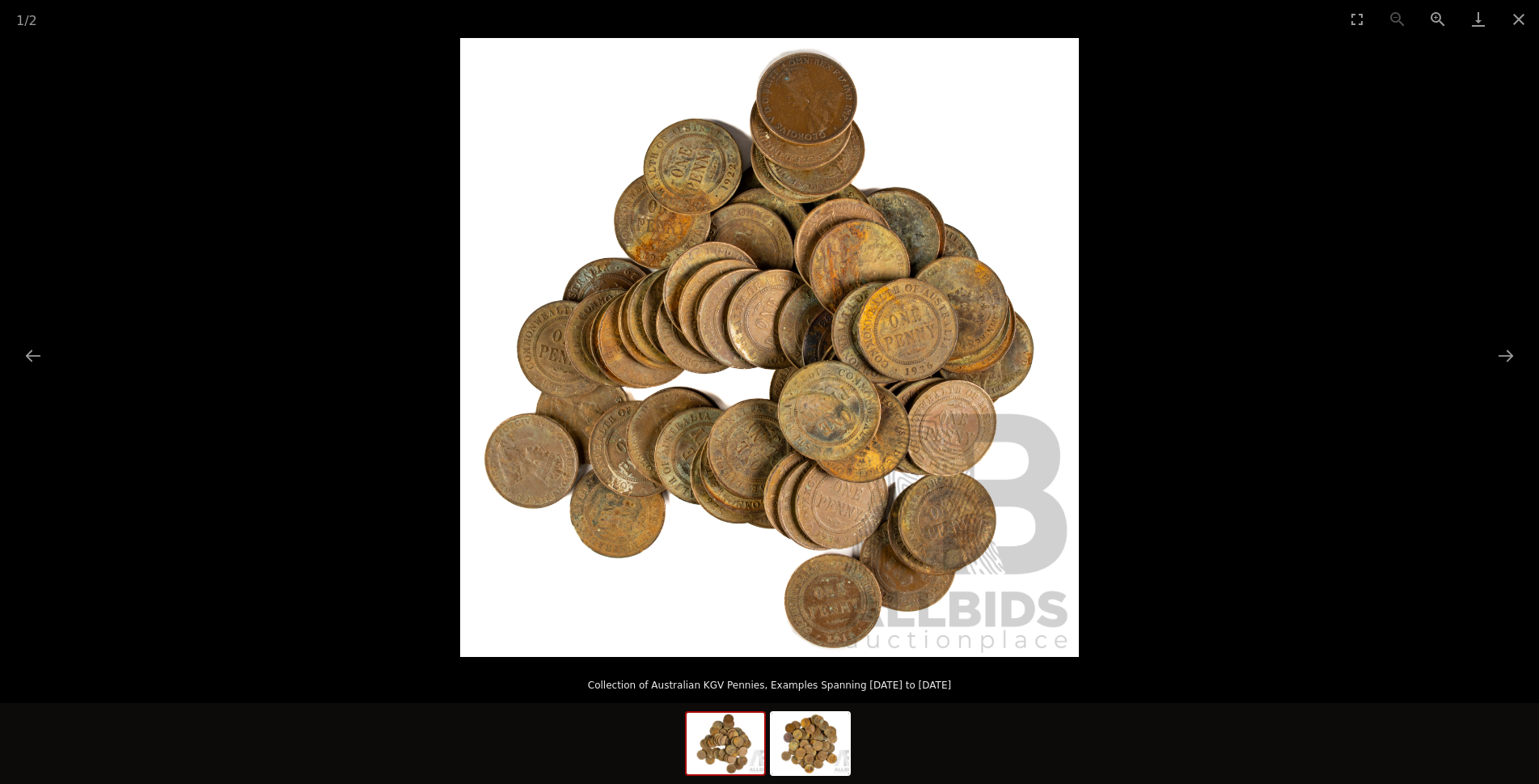
click at [769, 366] on img at bounding box center [769, 347] width 619 height 619
click at [1510, 350] on button "Next slide" at bounding box center [1507, 355] width 34 height 31
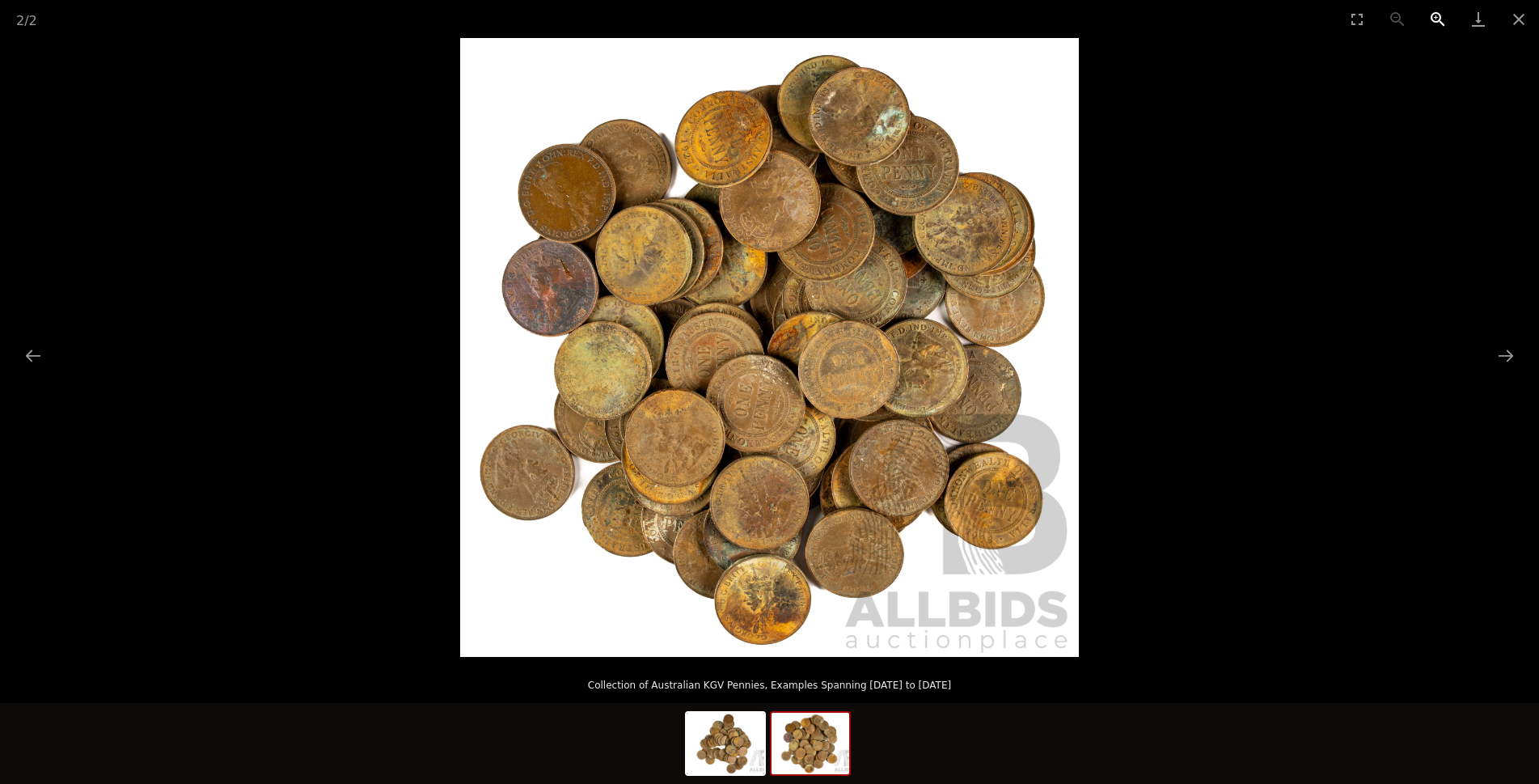
click at [1433, 17] on button "Zoom in" at bounding box center [1438, 19] width 41 height 38
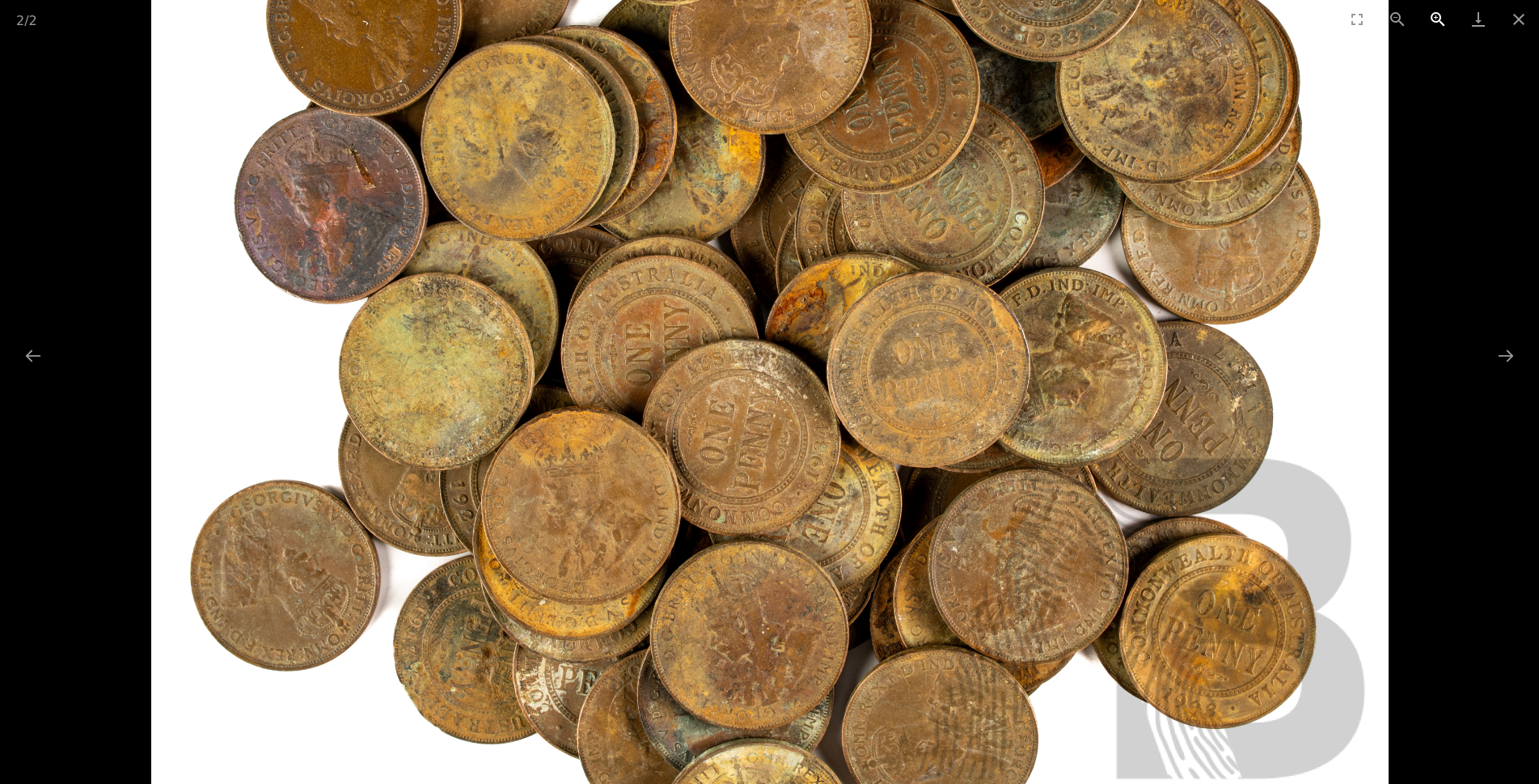
click at [1428, 20] on button "Zoom in" at bounding box center [1438, 19] width 41 height 38
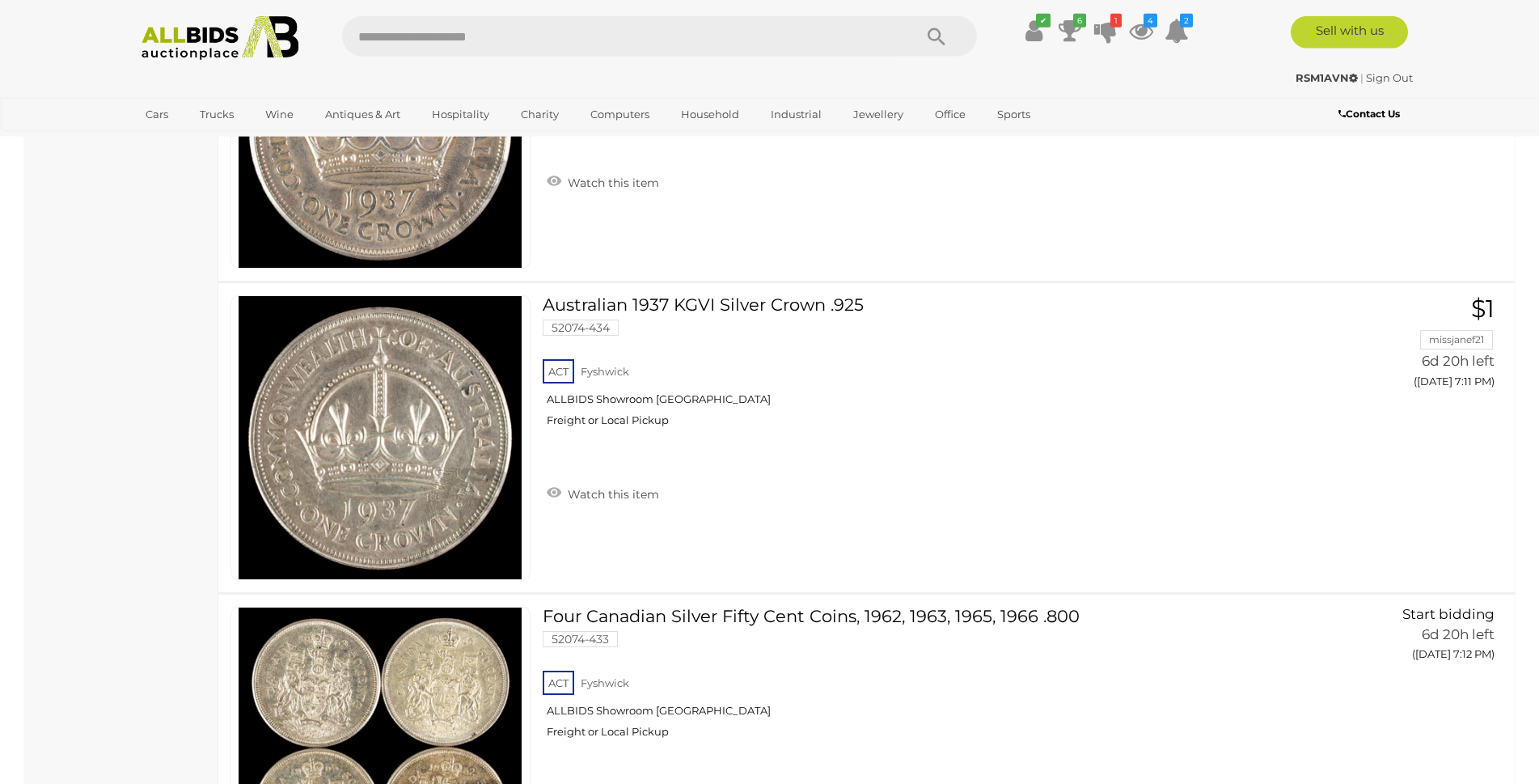
scroll to position [11677, 0]
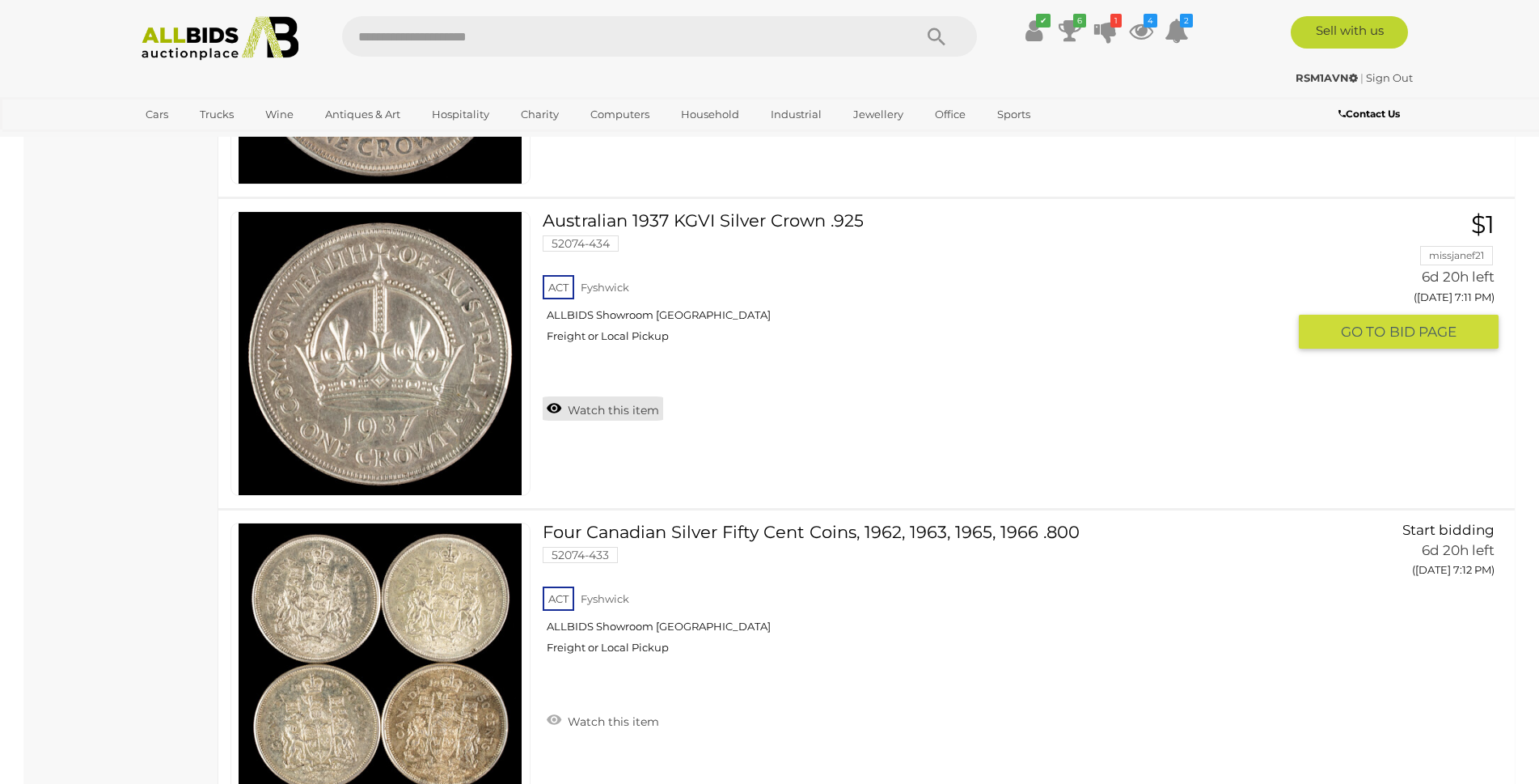
click at [597, 409] on link "Watch this item" at bounding box center [602, 409] width 120 height 25
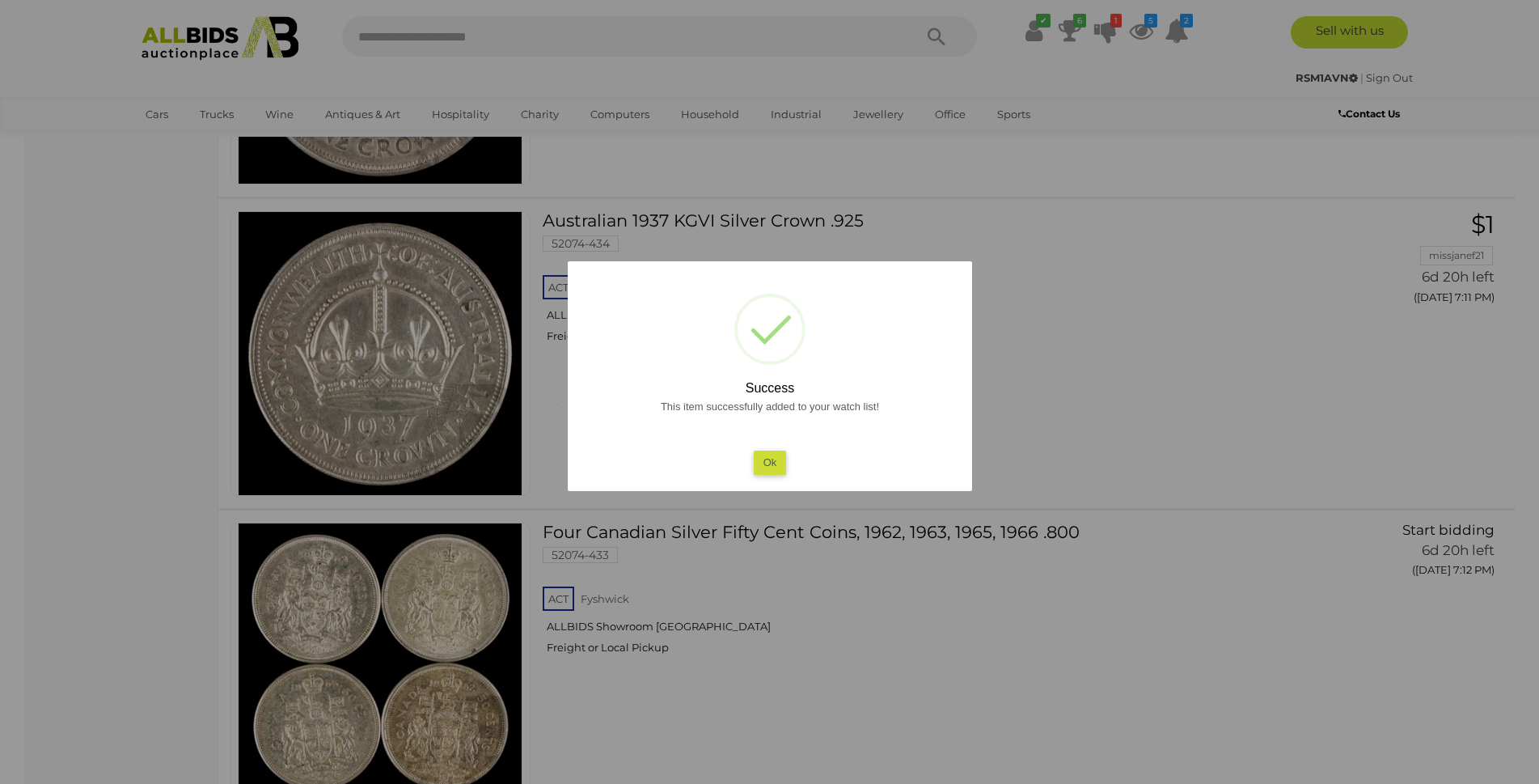
click at [775, 456] on button "Ok" at bounding box center [769, 462] width 33 height 24
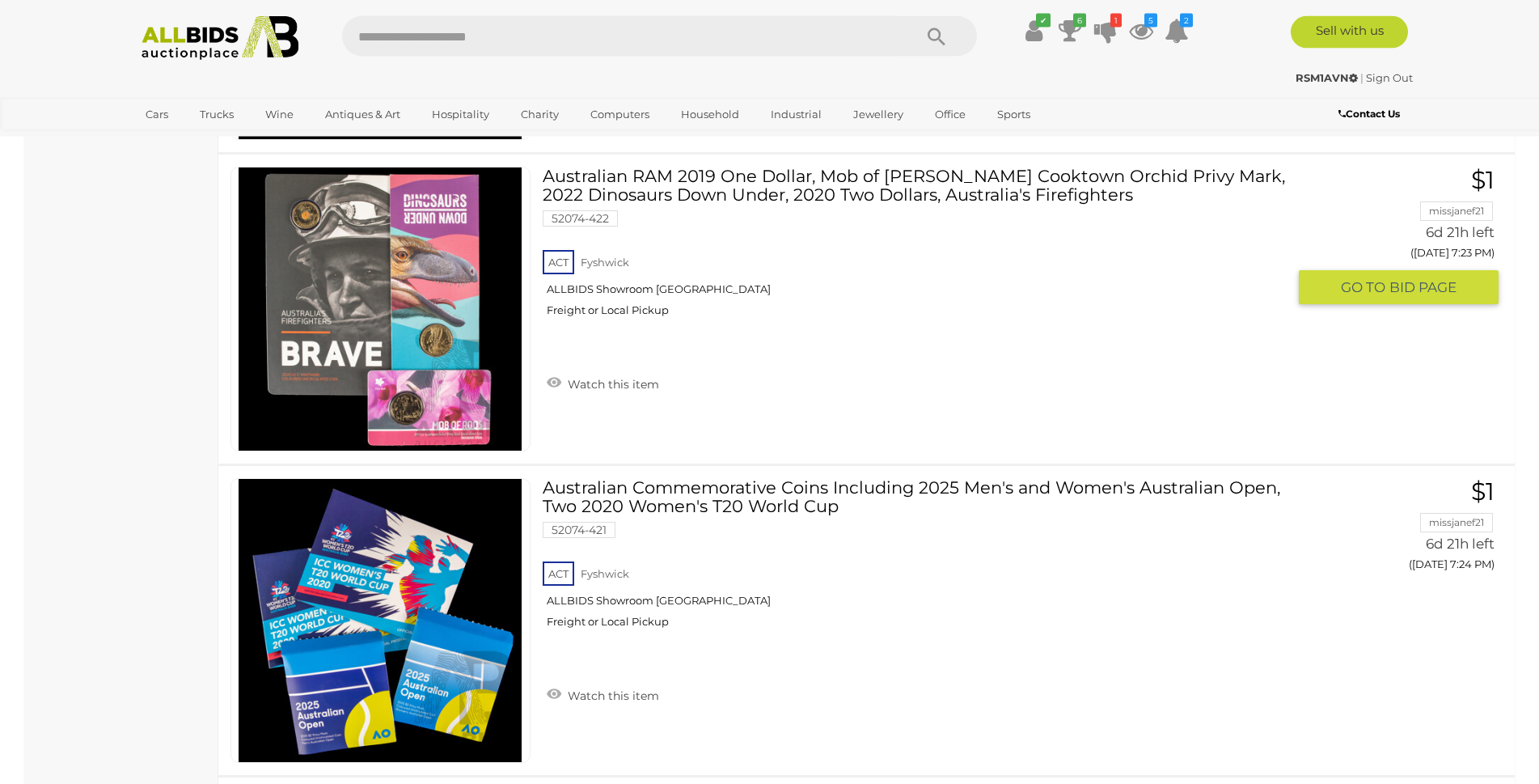
scroll to position [15306, 0]
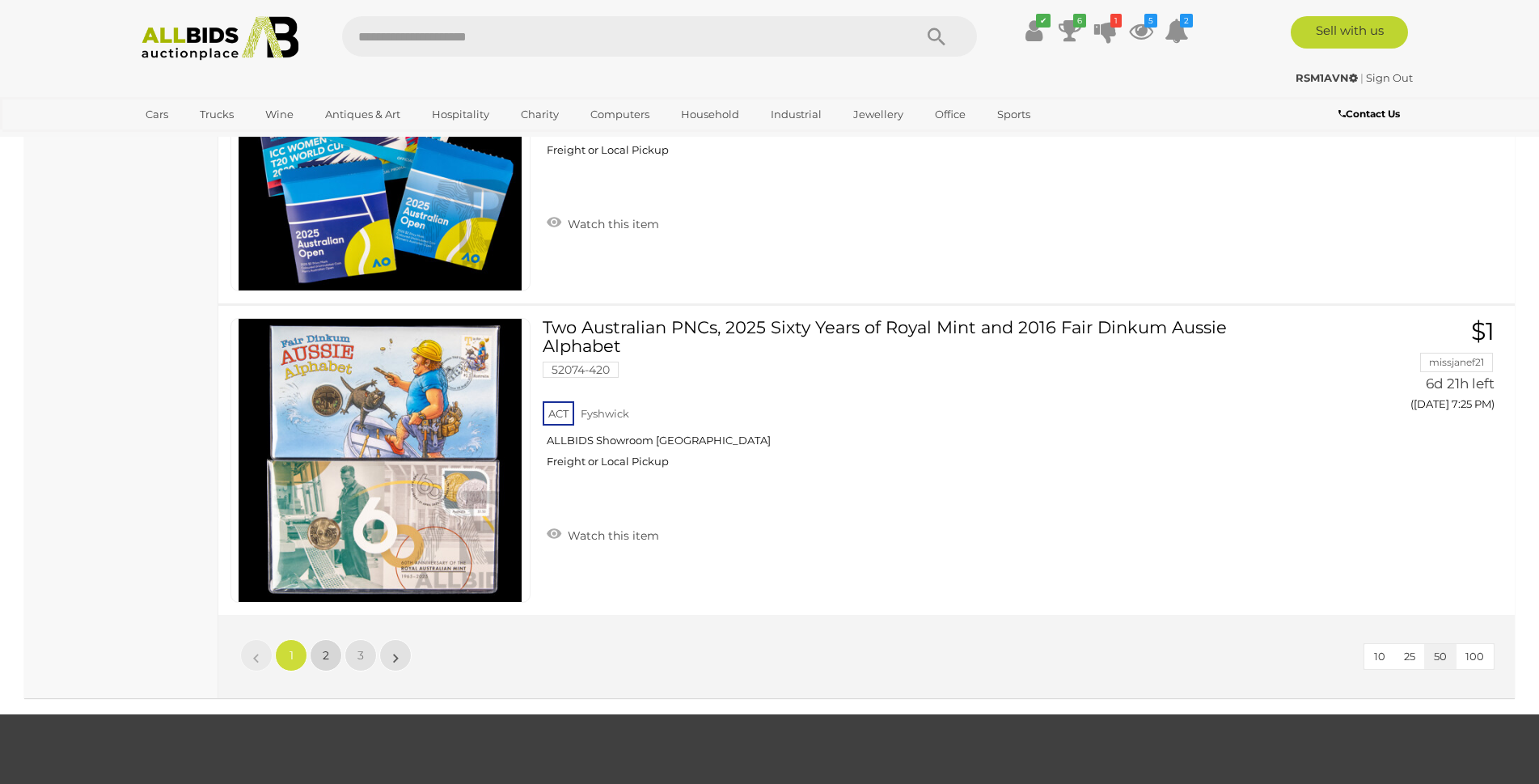
click at [327, 651] on span "2" at bounding box center [325, 654] width 7 height 14
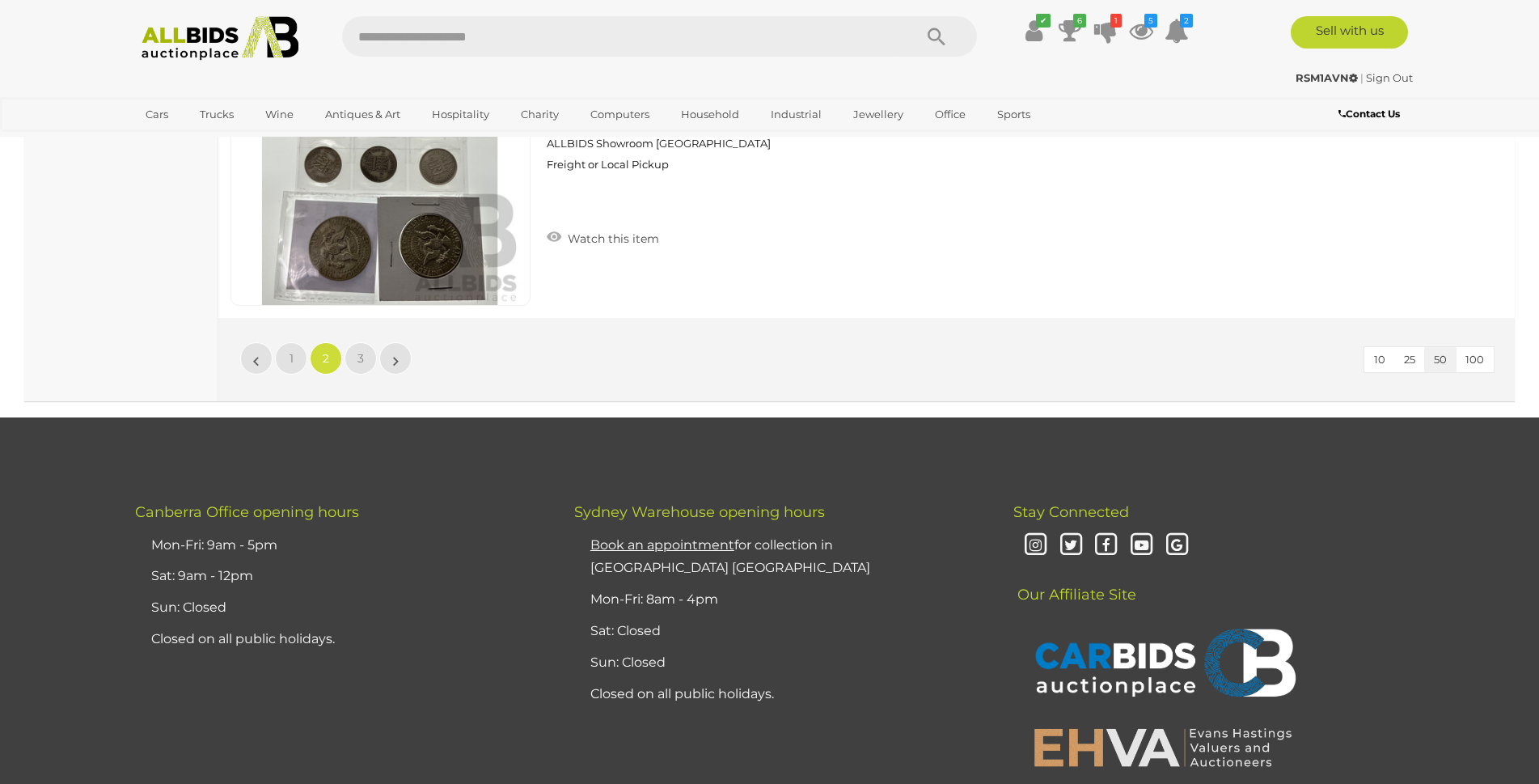
scroll to position [15699, 0]
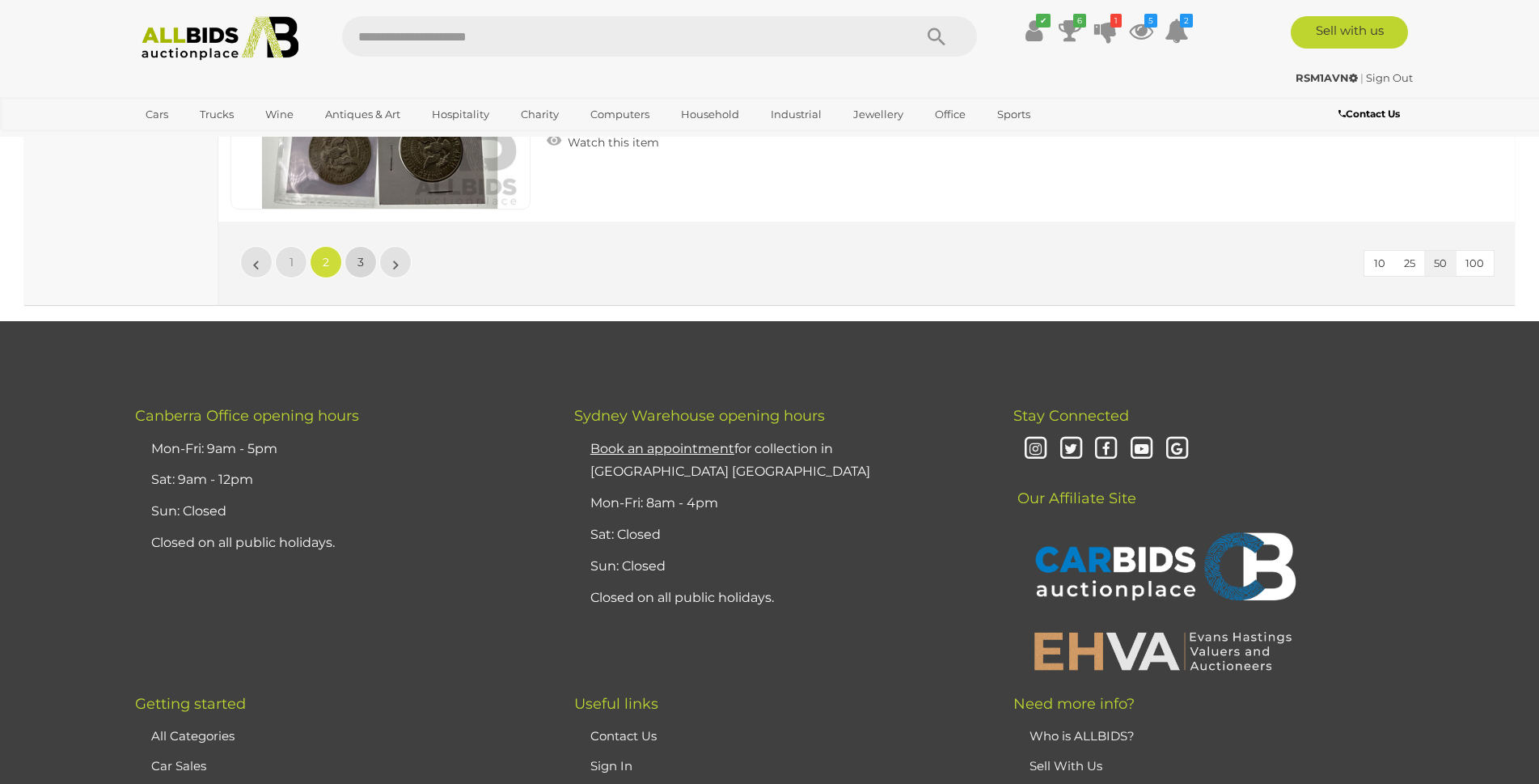
click at [368, 262] on link "3" at bounding box center [360, 262] width 32 height 32
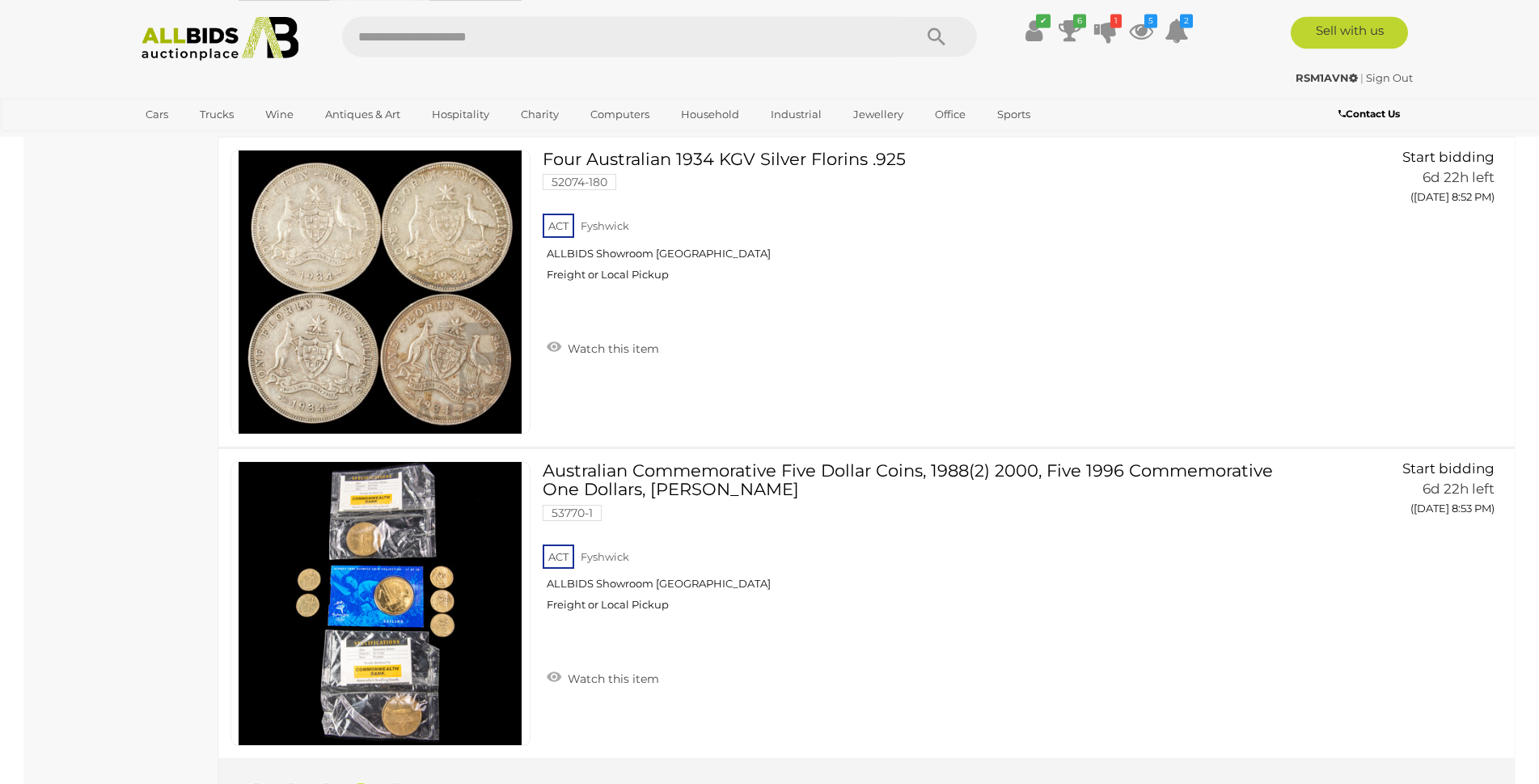
scroll to position [10914, 0]
